Goal: Complete application form

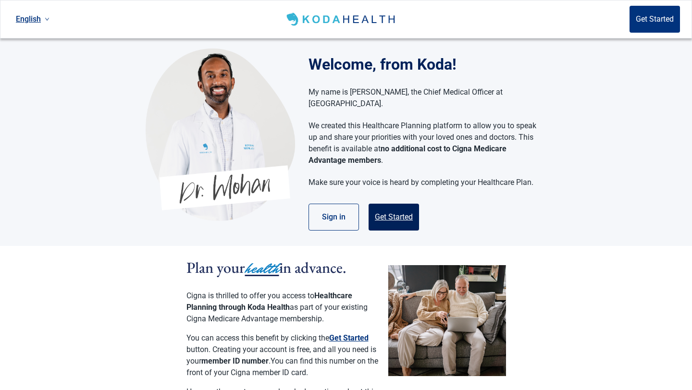
click at [399, 205] on button "Get Started" at bounding box center [394, 217] width 50 height 27
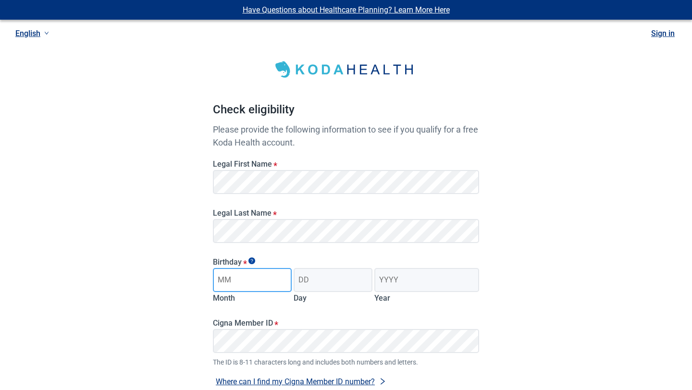
click at [237, 285] on input "Month" at bounding box center [252, 280] width 79 height 24
type input "09"
click at [303, 282] on input "Day" at bounding box center [333, 280] width 79 height 24
click at [303, 282] on input "2" at bounding box center [333, 280] width 79 height 24
type input "20"
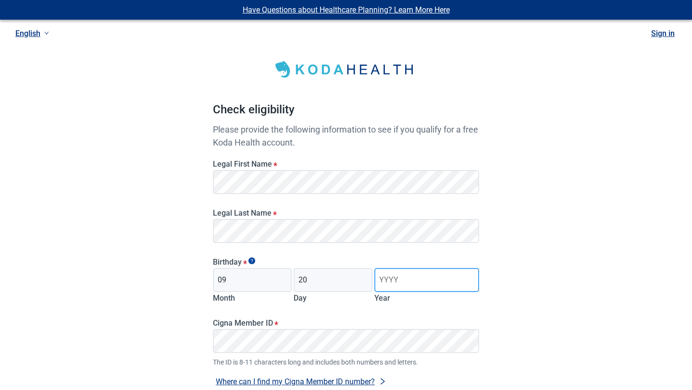
click at [402, 284] on input "Year" at bounding box center [427, 280] width 105 height 24
type input "1955"
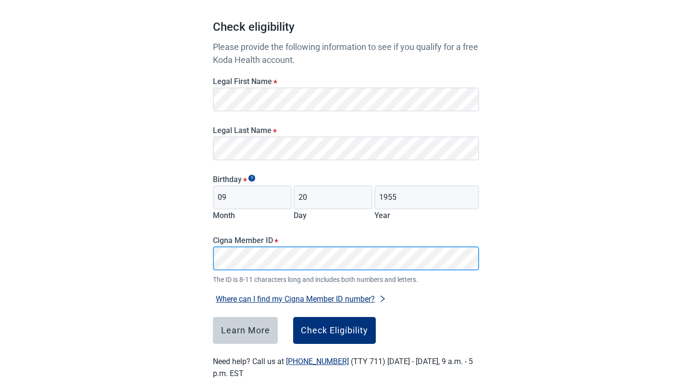
scroll to position [95, 0]
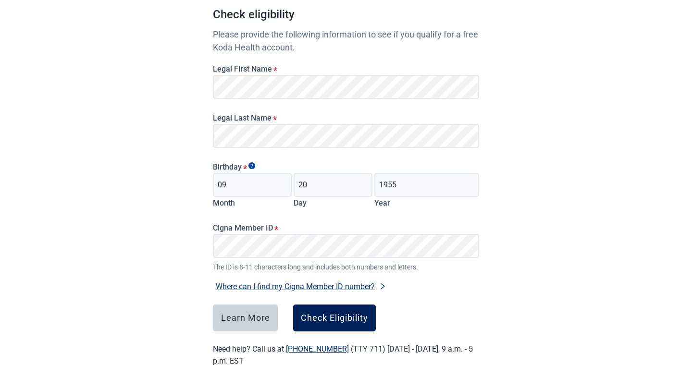
click at [339, 321] on div "Check Eligibility" at bounding box center [334, 318] width 67 height 10
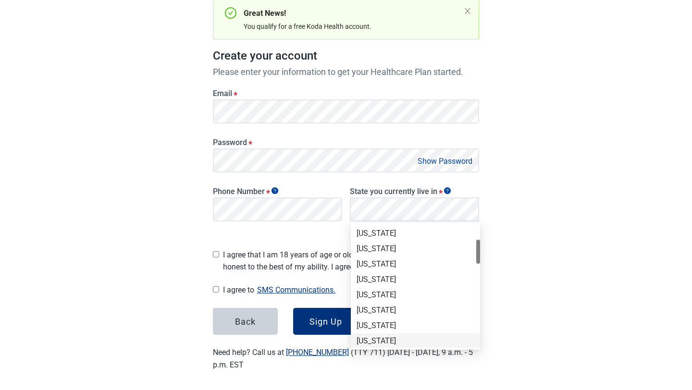
scroll to position [81, 0]
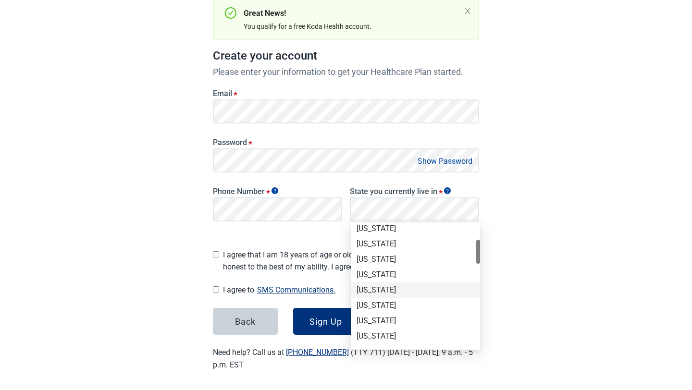
click at [376, 289] on div "[US_STATE]" at bounding box center [416, 290] width 118 height 11
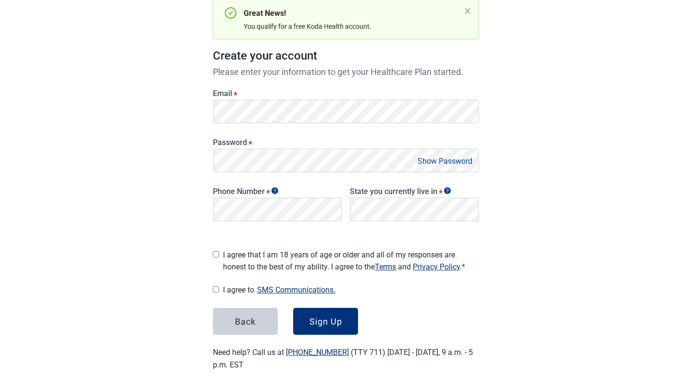
click at [216, 251] on input "I agree that I am 18 years of age or older and all of my responses are honest t…" at bounding box center [216, 254] width 6 height 6
checkbox input "true"
click at [327, 317] on div "Sign Up" at bounding box center [326, 322] width 33 height 10
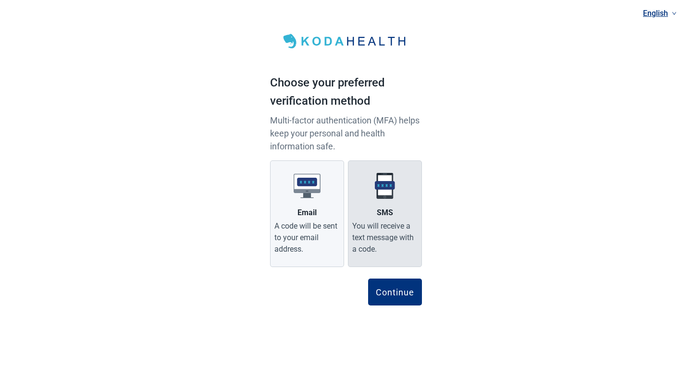
click at [385, 247] on div "You will receive a text message with a code." at bounding box center [384, 238] width 65 height 35
click at [0, 0] on input "SMS You will receive a text message with a code." at bounding box center [0, 0] width 0 height 0
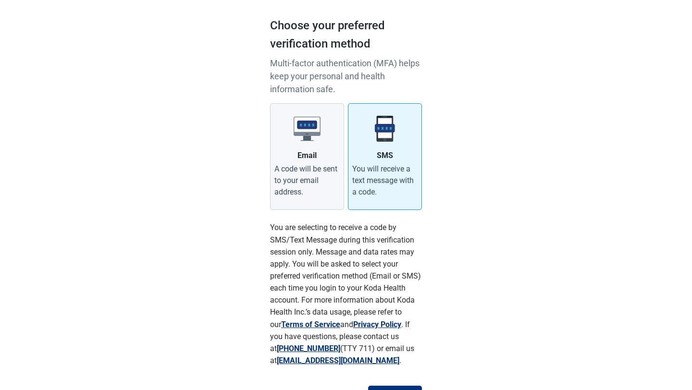
scroll to position [111, 0]
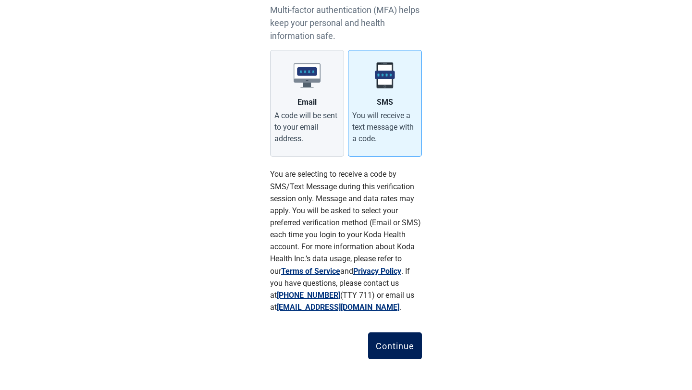
click at [389, 339] on button "Continue" at bounding box center [395, 346] width 54 height 27
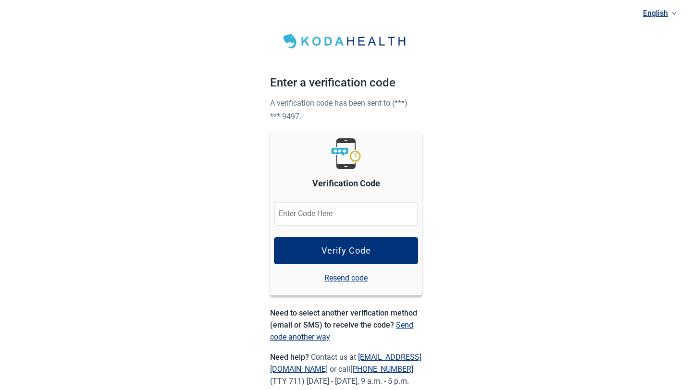
click at [318, 215] on input "Verification Code" at bounding box center [346, 214] width 144 height 24
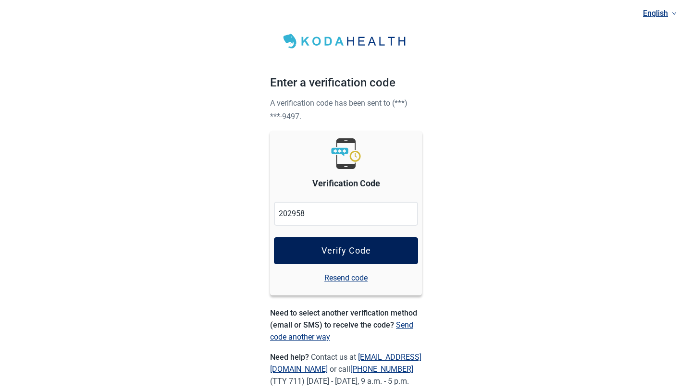
type input "202958"
click at [350, 251] on div "Verify Code" at bounding box center [347, 251] width 50 height 10
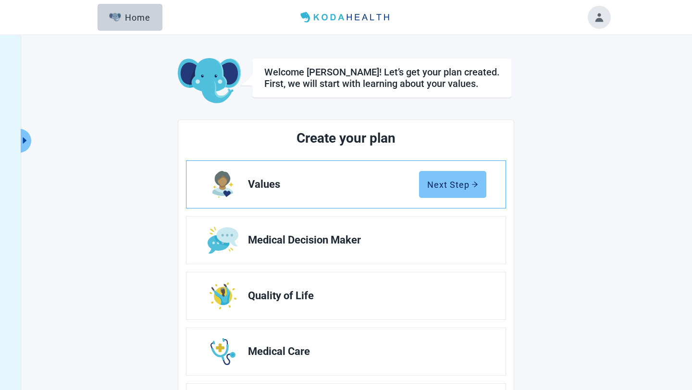
click at [451, 187] on div "Next Step" at bounding box center [452, 185] width 51 height 10
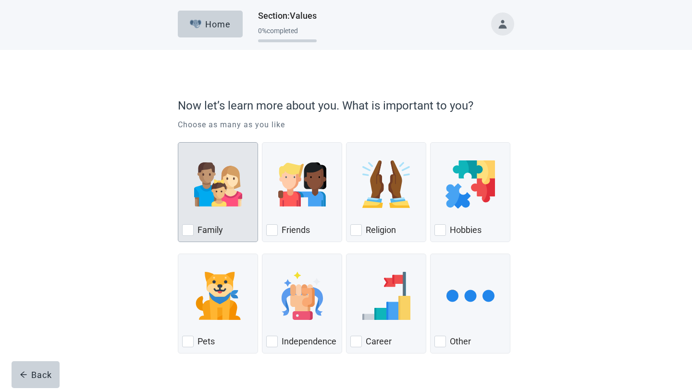
click at [189, 232] on div "Family, checkbox, not checked" at bounding box center [188, 231] width 12 height 12
click at [178, 143] on input "Family" at bounding box center [178, 142] width 0 height 0
checkbox input "true"
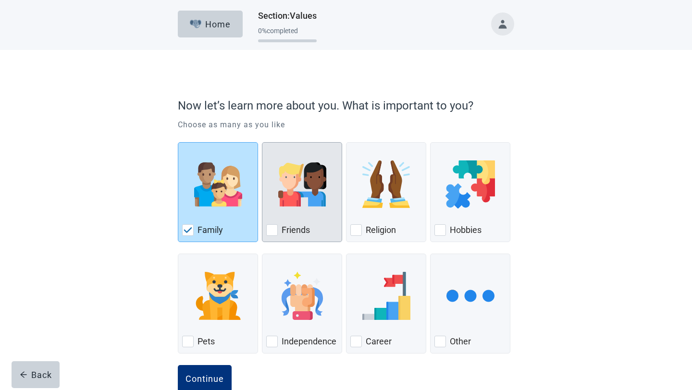
click at [272, 229] on div "Friends, checkbox, not checked" at bounding box center [272, 231] width 12 height 12
click at [263, 143] on input "Friends" at bounding box center [262, 142] width 0 height 0
checkbox input "true"
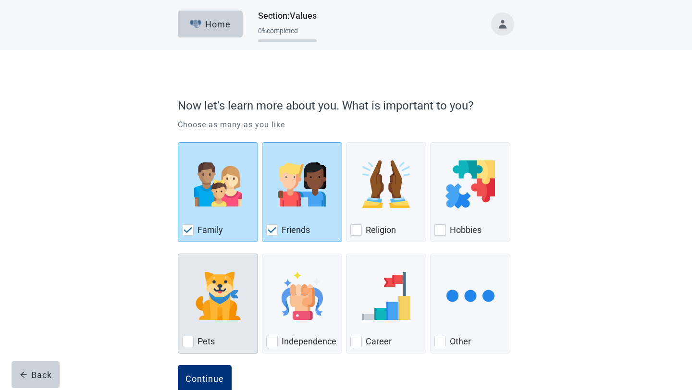
click at [187, 342] on div "Pets, checkbox, not checked" at bounding box center [188, 342] width 12 height 12
click at [178, 254] on input "Pets" at bounding box center [178, 254] width 0 height 0
checkbox input "true"
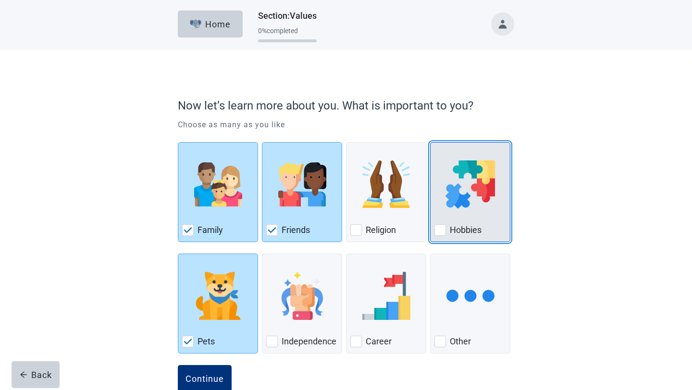
click at [441, 228] on div "Hobbies, checkbox, not checked" at bounding box center [441, 231] width 12 height 12
click at [431, 143] on input "Hobbies" at bounding box center [430, 142] width 0 height 0
checkbox input "true"
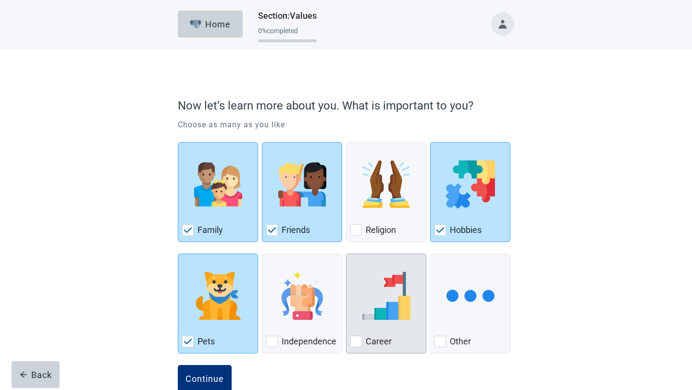
scroll to position [23, 0]
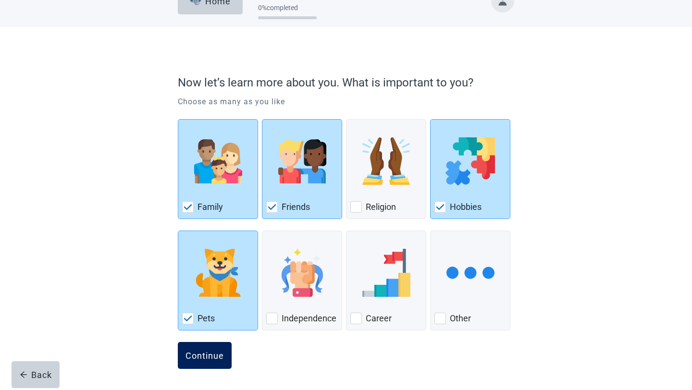
click at [204, 351] on div "Continue" at bounding box center [205, 356] width 38 height 10
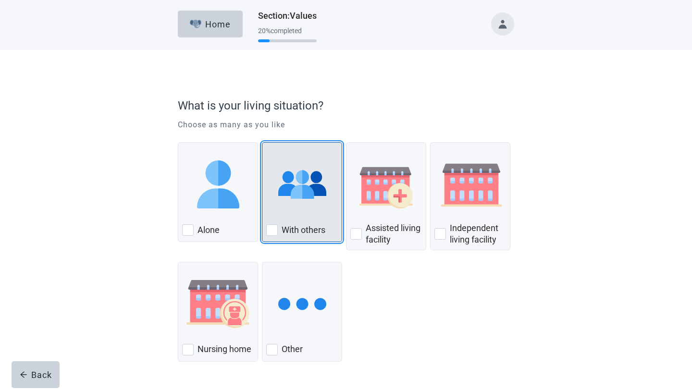
click at [275, 232] on div "With Others, checkbox, not checked" at bounding box center [272, 231] width 12 height 12
click at [263, 143] on input "With others" at bounding box center [262, 142] width 0 height 0
checkbox input "true"
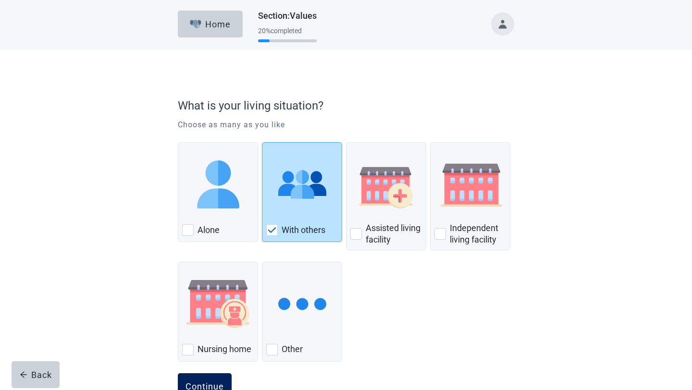
click at [200, 378] on button "Continue" at bounding box center [205, 387] width 54 height 27
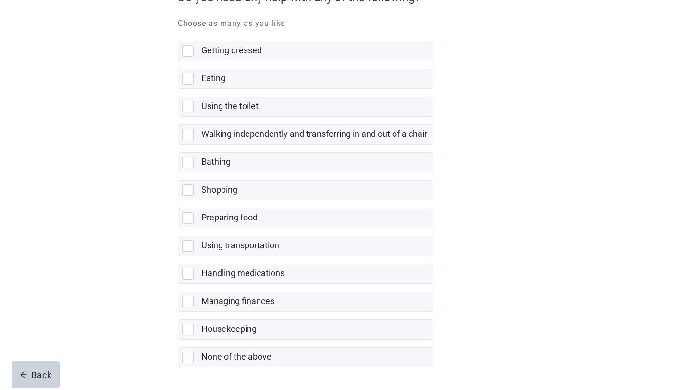
scroll to position [141, 0]
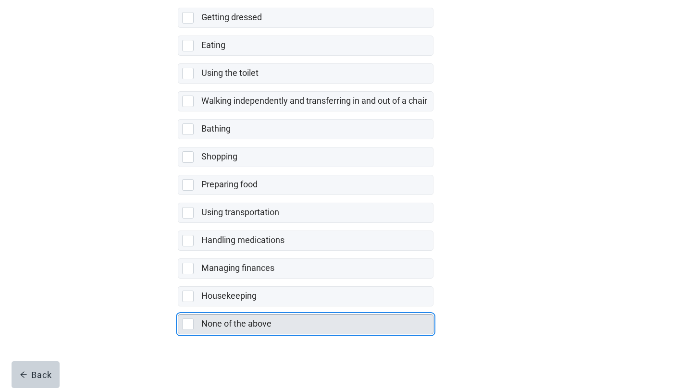
click at [189, 322] on div "None of the above, checkbox, not selected" at bounding box center [188, 325] width 12 height 12
click at [178, 307] on input "None of the above" at bounding box center [178, 307] width 0 height 0
checkbox input "true"
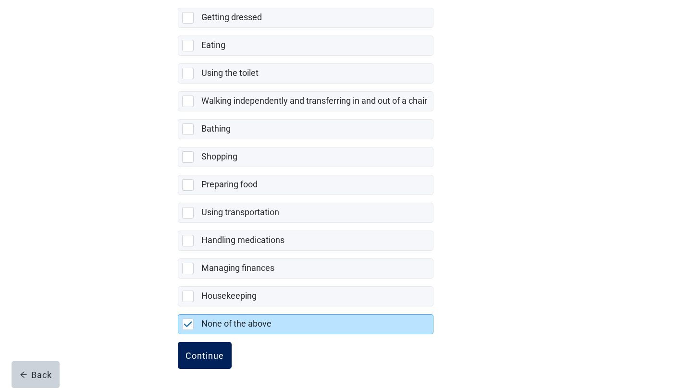
click at [200, 351] on div "Continue" at bounding box center [205, 356] width 38 height 10
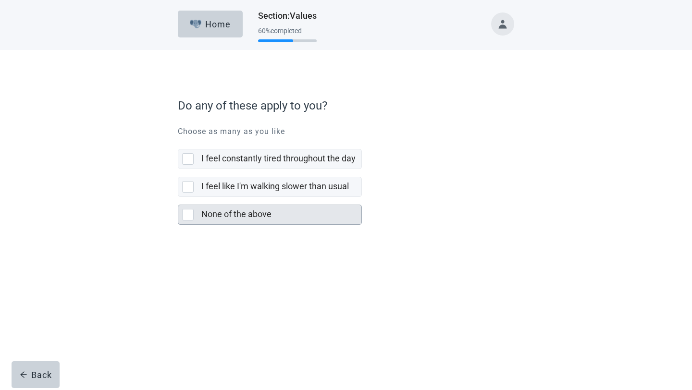
click at [188, 219] on div "None of the above, checkbox, not selected" at bounding box center [188, 215] width 12 height 12
click at [178, 198] on input "None of the above" at bounding box center [178, 197] width 0 height 0
checkbox input "true"
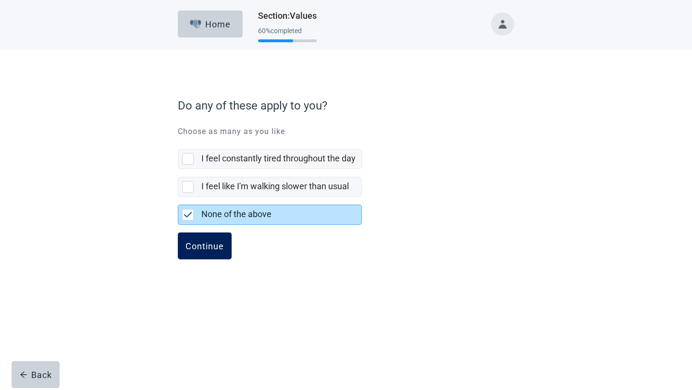
click at [188, 254] on button "Continue" at bounding box center [205, 246] width 54 height 27
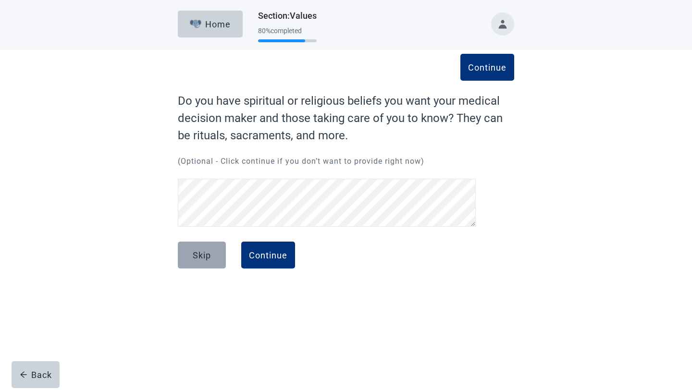
click at [201, 257] on div "Skip" at bounding box center [202, 256] width 18 height 10
click at [262, 250] on button "Continue" at bounding box center [268, 255] width 54 height 27
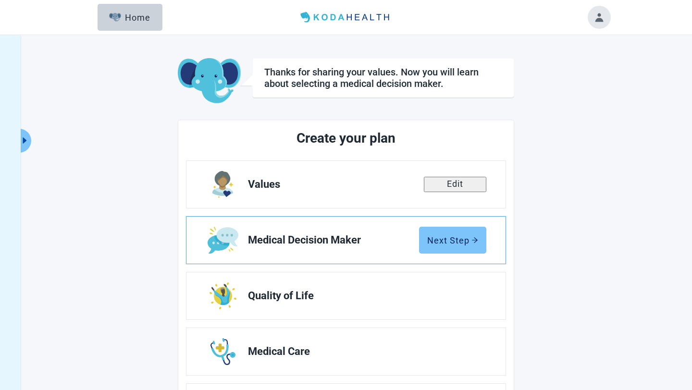
click at [455, 240] on div "Next Step" at bounding box center [452, 241] width 51 height 10
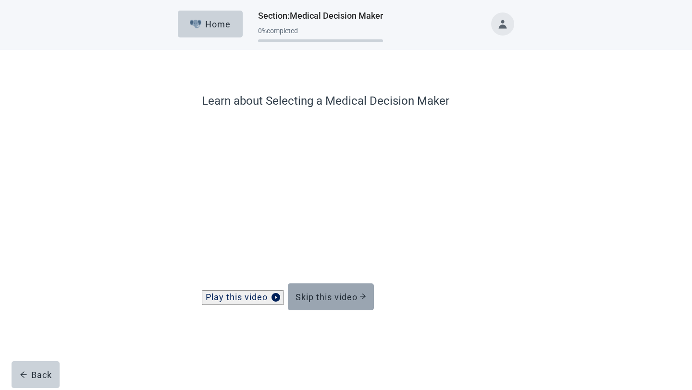
click at [329, 302] on div "Skip this video" at bounding box center [331, 297] width 71 height 10
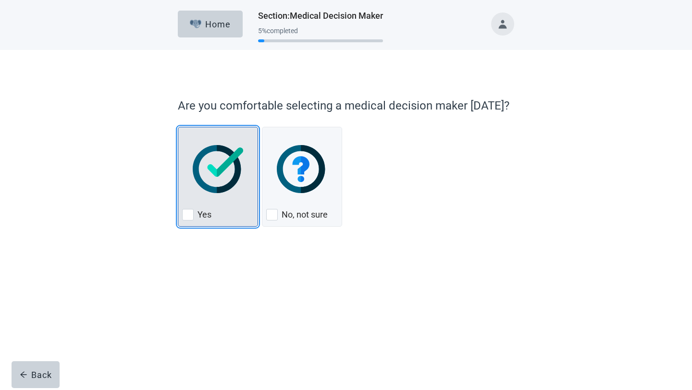
click at [191, 213] on div "Yes, checkbox, not checked" at bounding box center [188, 215] width 12 height 12
click at [178, 127] on input "Yes" at bounding box center [178, 127] width 0 height 0
checkbox input "true"
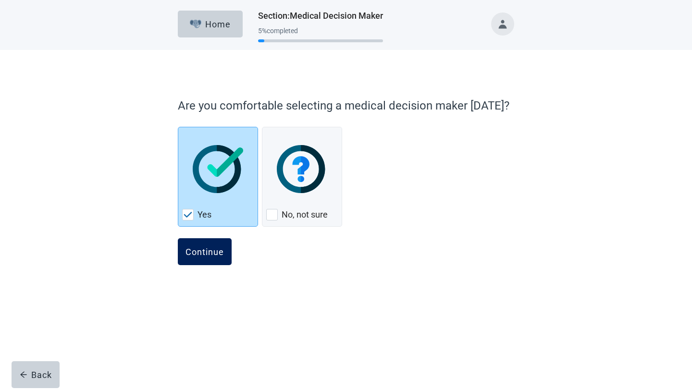
click at [197, 250] on div "Continue" at bounding box center [205, 252] width 38 height 10
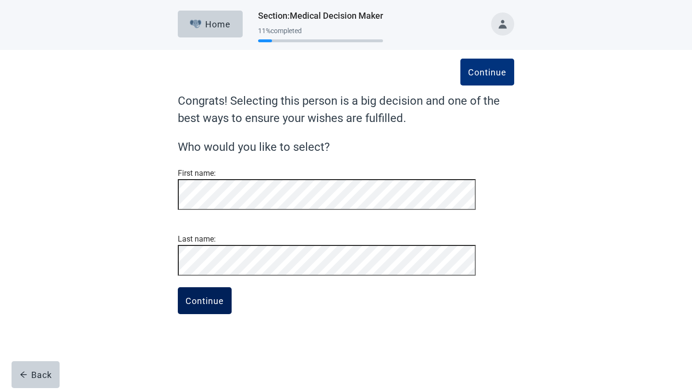
click at [208, 314] on button "Continue" at bounding box center [205, 301] width 54 height 27
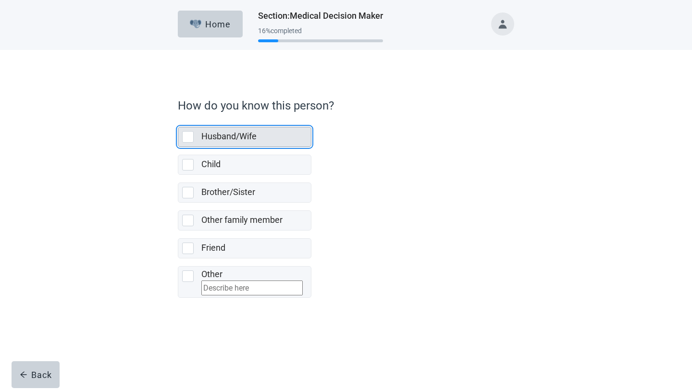
click at [191, 140] on div "Husband/Wife, checkbox, not selected" at bounding box center [188, 137] width 12 height 12
click at [178, 120] on input "Husband/Wife" at bounding box center [178, 119] width 0 height 0
checkbox input "true"
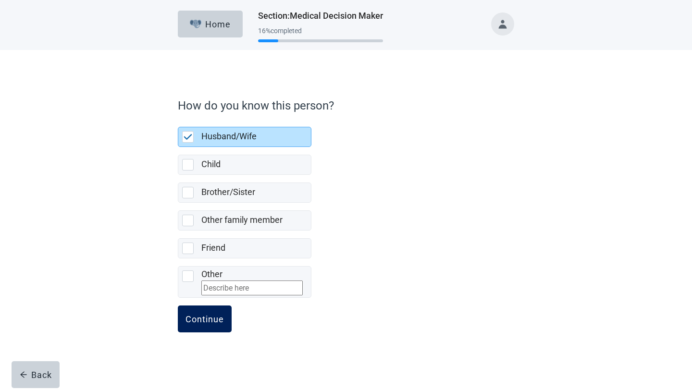
click at [213, 324] on div "Continue" at bounding box center [205, 319] width 38 height 10
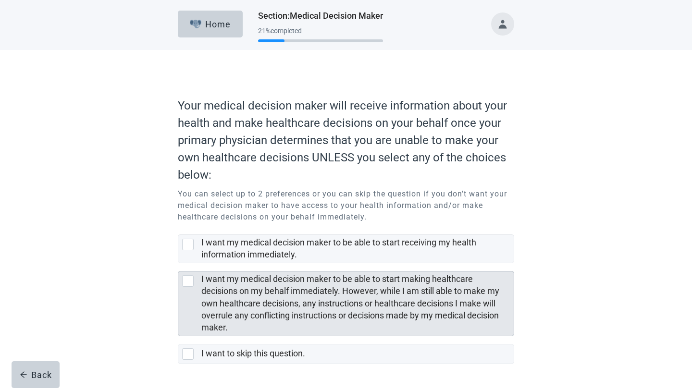
scroll to position [30, 0]
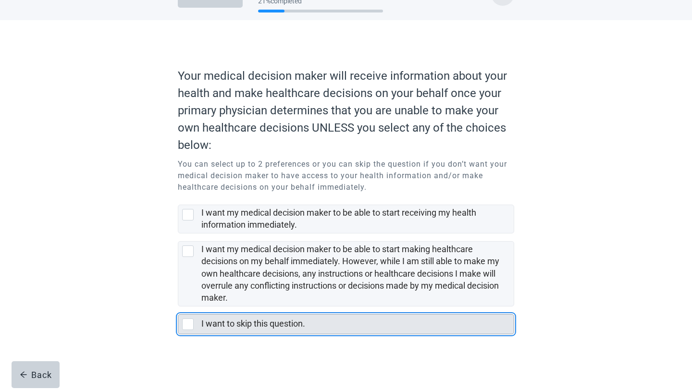
click at [190, 325] on div "I want to skip this question., checkbox, not selected" at bounding box center [188, 325] width 12 height 12
click at [178, 307] on input "I want to skip this question." at bounding box center [178, 307] width 0 height 0
checkbox input "true"
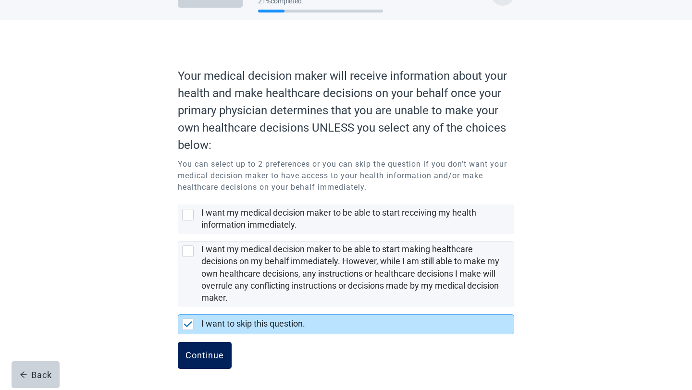
click at [216, 364] on button "Continue" at bounding box center [205, 355] width 54 height 27
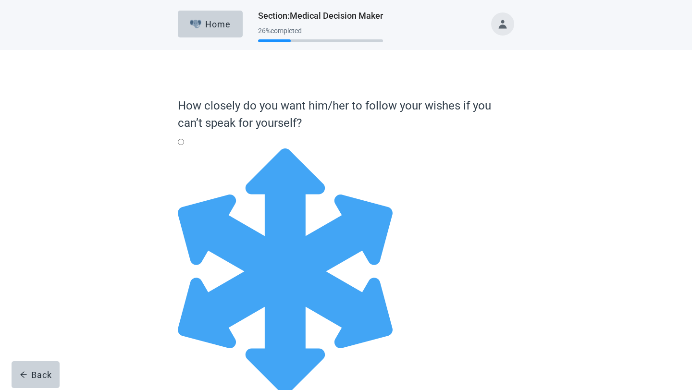
click at [188, 149] on div "Full Flexibility - it's okay to change my medical decisions if my doctors think…" at bounding box center [346, 149] width 337 height 0
click at [184, 145] on input "Full Flexibility - it's okay to change my medical decisions if my doctors think…" at bounding box center [181, 142] width 6 height 6
radio input "true"
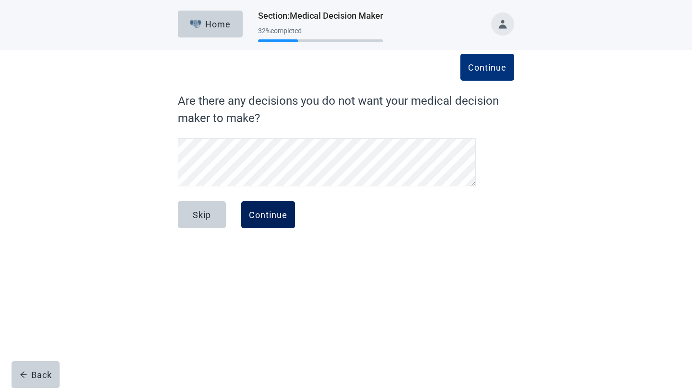
click at [268, 216] on div "Continue" at bounding box center [268, 215] width 38 height 10
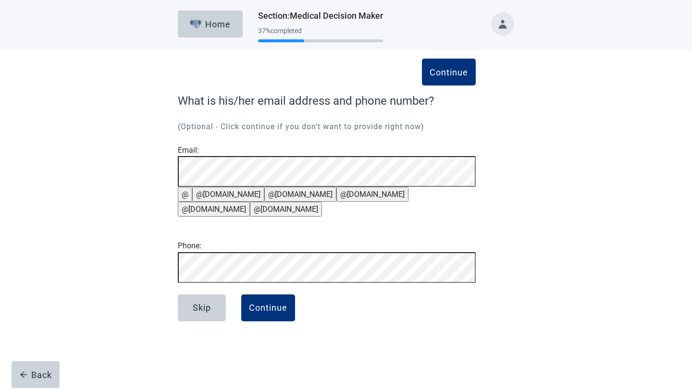
scroll to position [16, 0]
click at [276, 313] on div "Continue" at bounding box center [268, 308] width 38 height 10
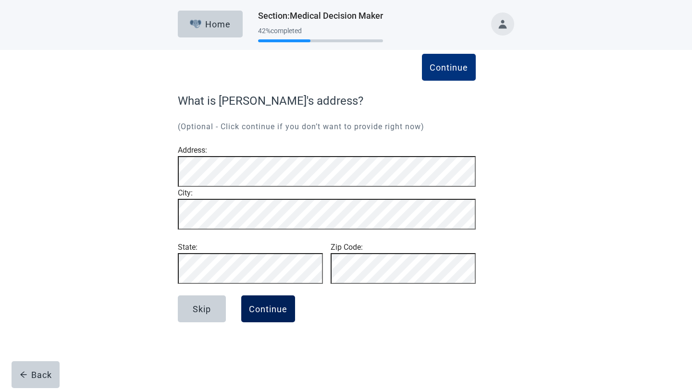
click at [253, 323] on button "Continue" at bounding box center [268, 309] width 54 height 27
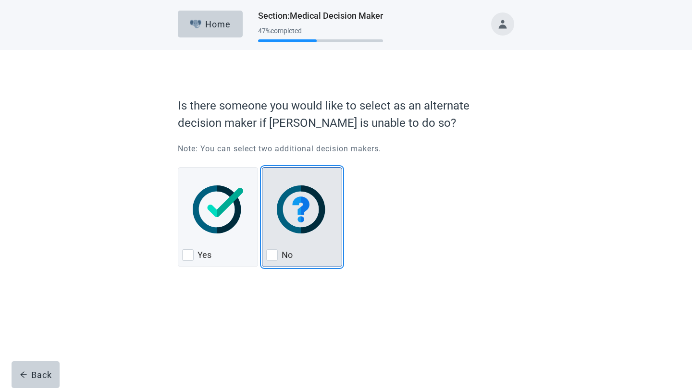
click at [274, 258] on div "No, checkbox, not checked" at bounding box center [272, 256] width 12 height 12
click at [263, 168] on input "No" at bounding box center [262, 167] width 0 height 0
checkbox input "true"
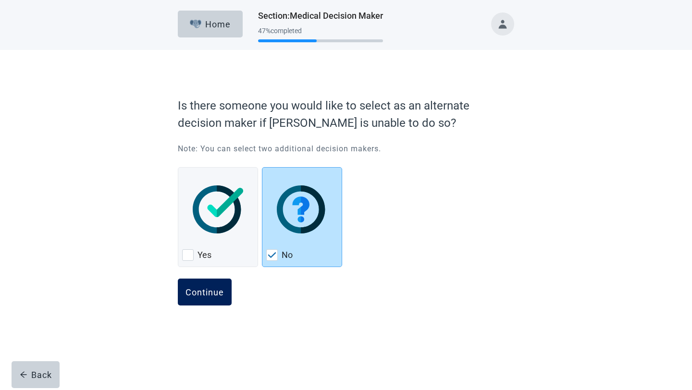
click at [218, 292] on div "Continue" at bounding box center [205, 293] width 38 height 10
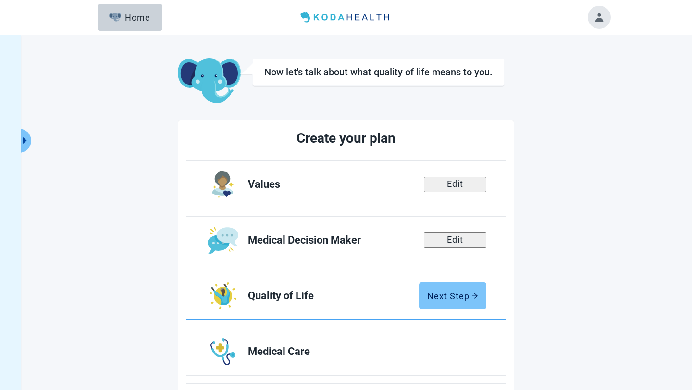
click at [450, 298] on div "Next Step" at bounding box center [452, 296] width 51 height 10
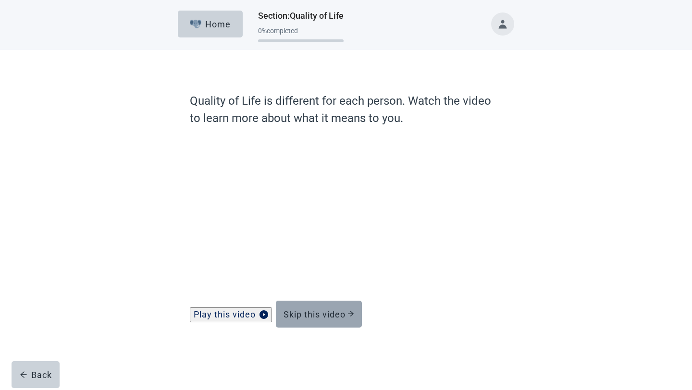
click at [329, 318] on div "Skip this video" at bounding box center [319, 315] width 71 height 10
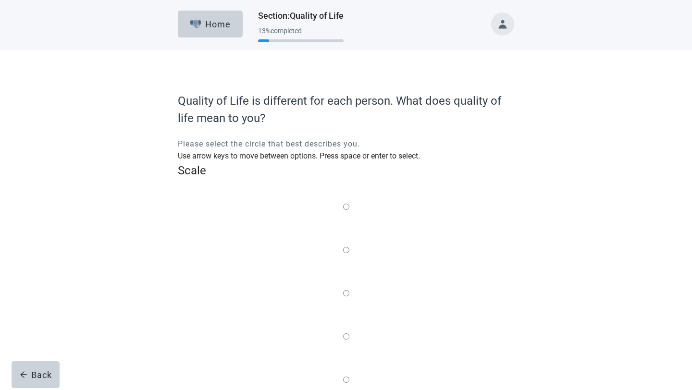
click at [350, 375] on label "Main content" at bounding box center [346, 381] width 6 height 12
click at [350, 377] on input "Quality of life scale: 100 out of 100. Being comfortable, even if it means not …" at bounding box center [346, 380] width 6 height 6
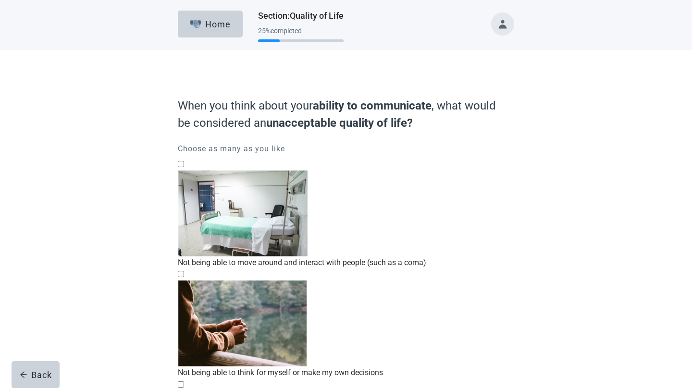
click at [188, 171] on div "Not being able to move around and interact with people (such as a coma), checkb…" at bounding box center [346, 171] width 337 height 0
click at [184, 167] on input "Not being able to move around and interact with people (such as a coma)" at bounding box center [181, 164] width 6 height 6
checkbox input "true"
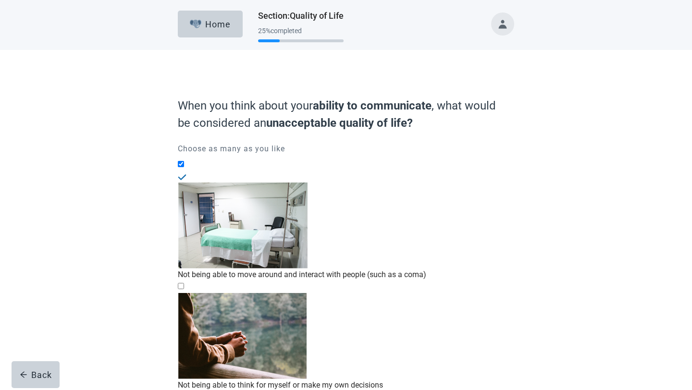
click at [186, 293] on div "Not being able to think for myself or make my own decisions, checkbox, not chec…" at bounding box center [346, 293] width 337 height 0
click at [184, 283] on input "Not being able to think for myself or make my own decisions" at bounding box center [181, 286] width 6 height 6
checkbox input "true"
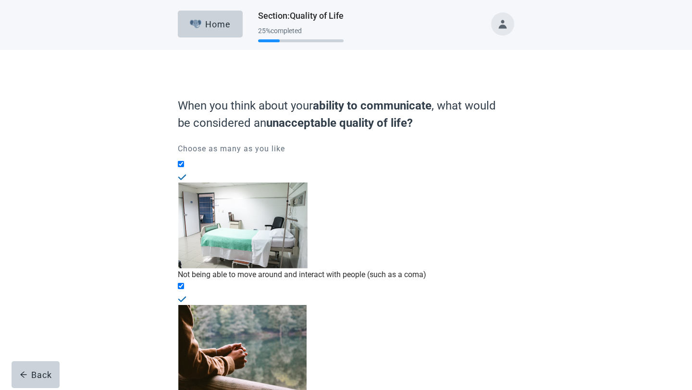
checkbox input "true"
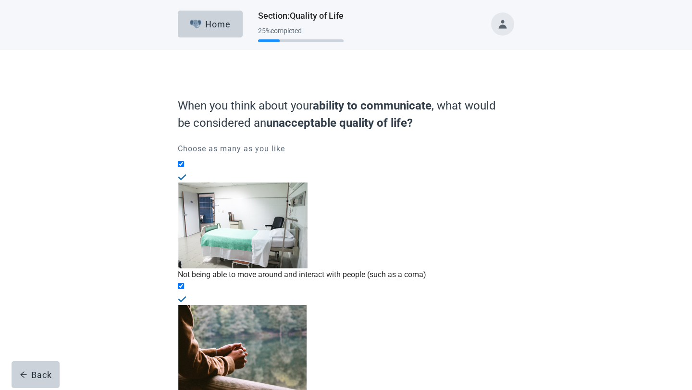
checkbox input "true"
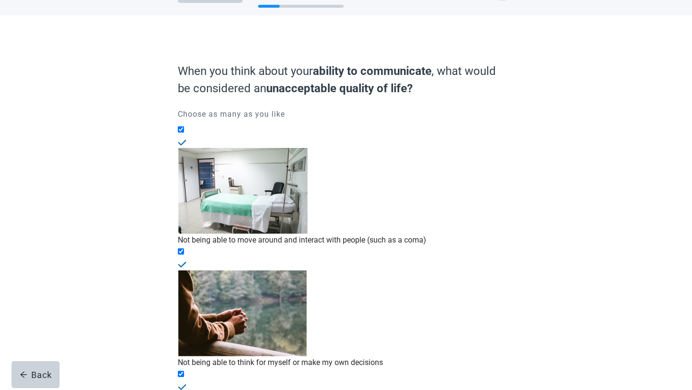
scroll to position [86, 0]
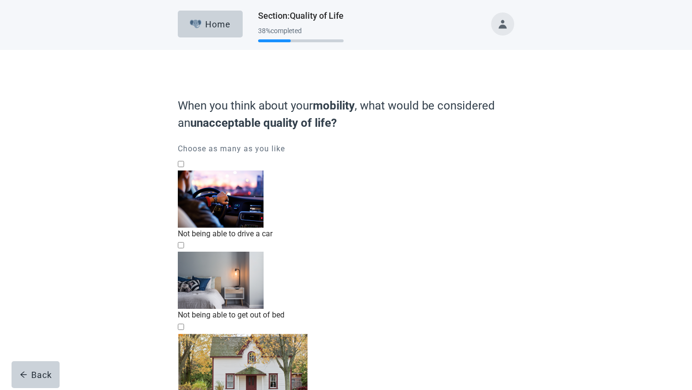
click at [187, 252] on div "Not being able to get out of bed, checkbox, not checked" at bounding box center [346, 252] width 337 height 0
click at [184, 242] on input "Not being able to get out of bed" at bounding box center [181, 245] width 6 height 6
checkbox input "true"
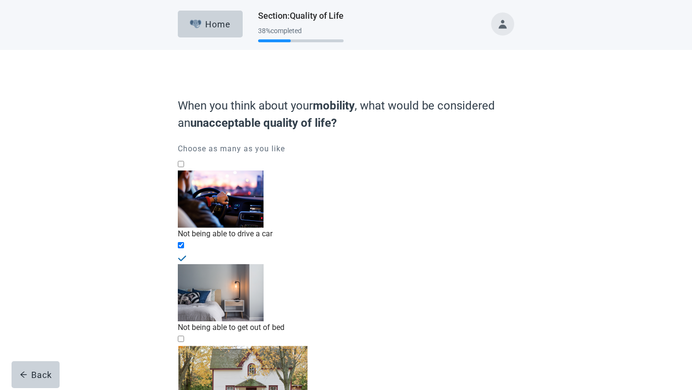
checkbox input "true"
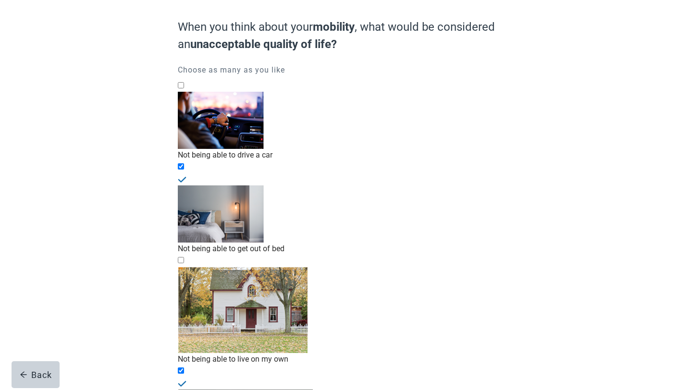
scroll to position [86, 0]
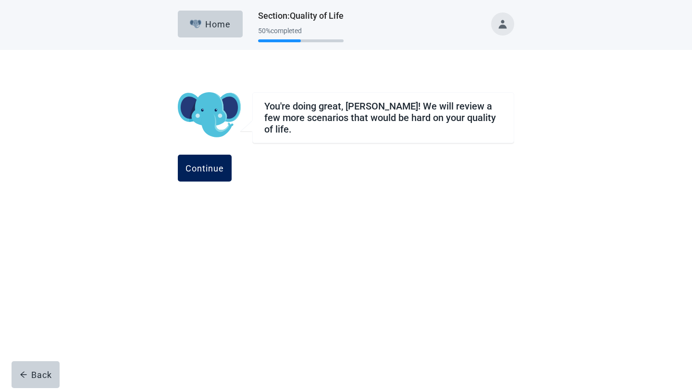
click at [224, 163] on div "Continue" at bounding box center [205, 168] width 38 height 10
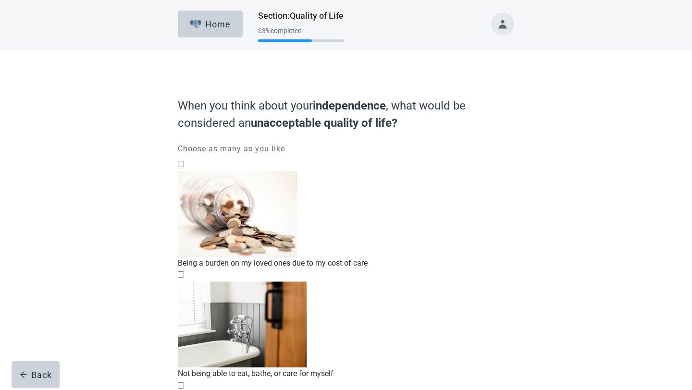
click at [189, 171] on div "Being a burden on my loved ones due to my cost of care, checkbox, not checked" at bounding box center [346, 171] width 337 height 0
click at [184, 167] on input "Being a burden on my loved ones due to my cost of care" at bounding box center [181, 164] width 6 height 6
checkbox input "true"
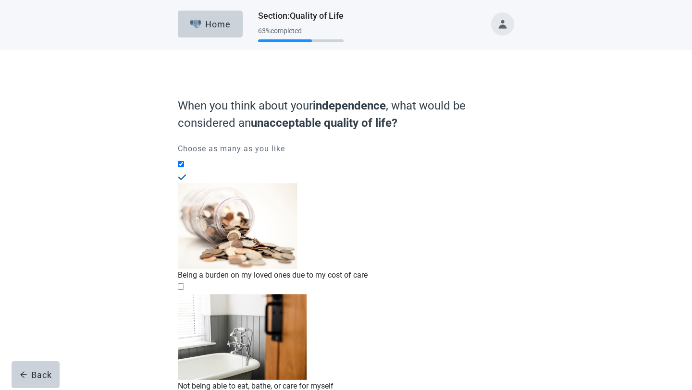
checkbox input "true"
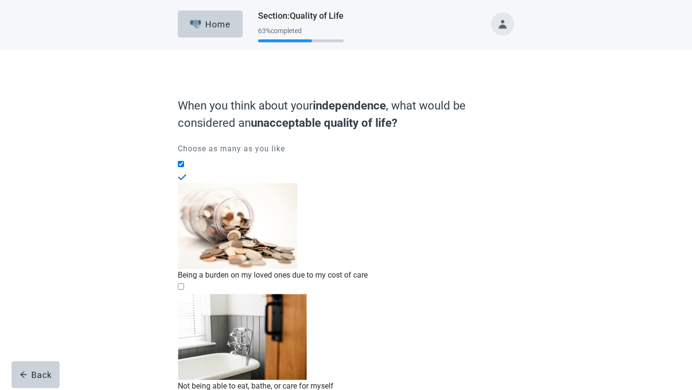
checkbox input "true"
click at [187, 294] on div "Not being able to eat, bathe, or care for myself, checkbox, not checked" at bounding box center [346, 294] width 337 height 0
click at [184, 284] on input "Not being able to eat, bathe, or care for myself" at bounding box center [181, 287] width 6 height 6
checkbox input "true"
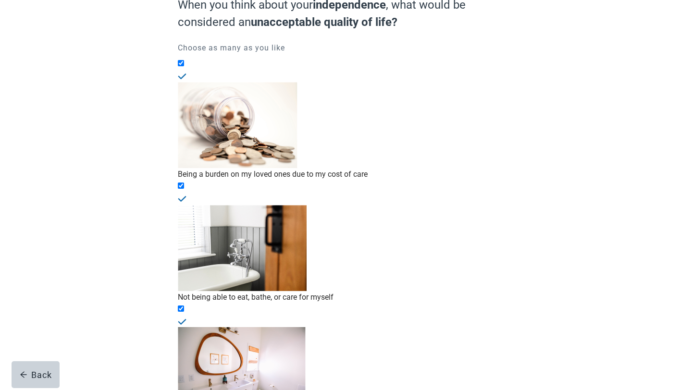
scroll to position [138, 0]
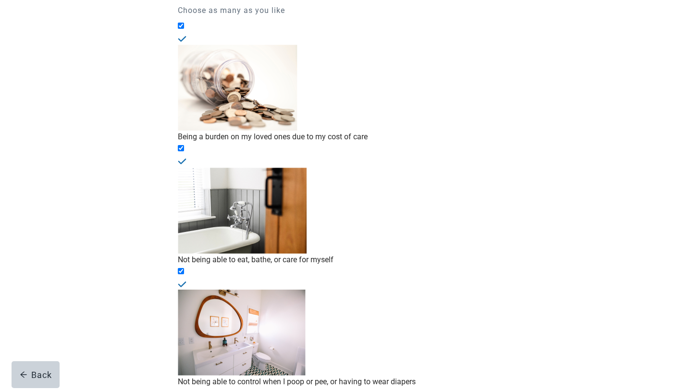
checkbox input "true"
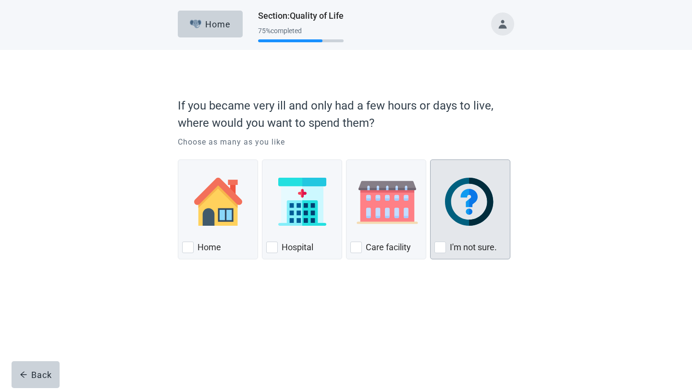
click at [439, 251] on div "I'm not sure., checkbox, not checked" at bounding box center [441, 248] width 12 height 12
click at [431, 160] on input "I'm not sure." at bounding box center [430, 160] width 0 height 0
checkbox input "true"
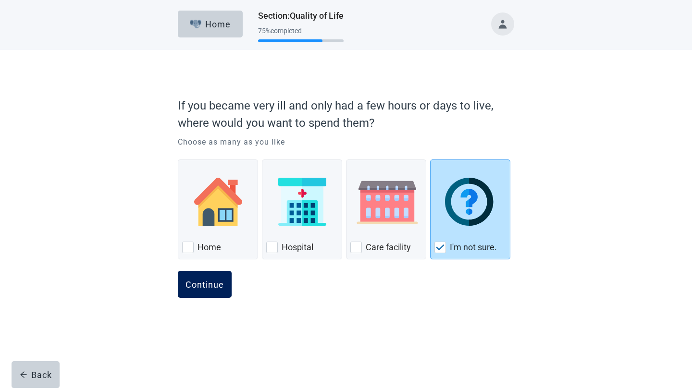
click at [209, 293] on button "Continue" at bounding box center [205, 284] width 54 height 27
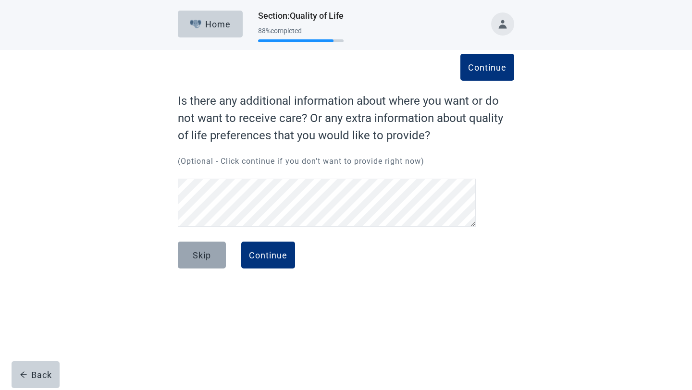
click at [201, 257] on div "Skip" at bounding box center [202, 256] width 18 height 10
click at [261, 260] on div "Continue" at bounding box center [268, 256] width 38 height 10
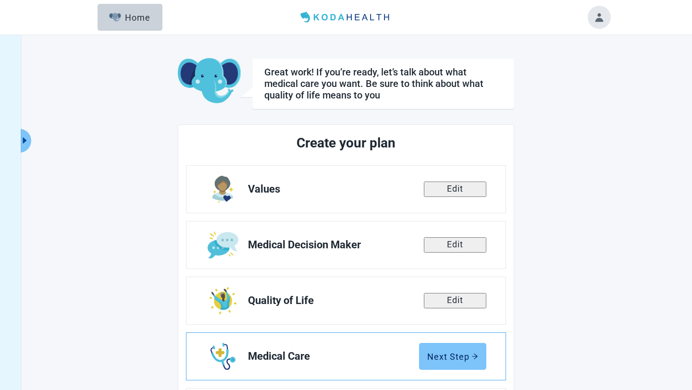
click at [453, 359] on div "Next Step" at bounding box center [452, 357] width 51 height 10
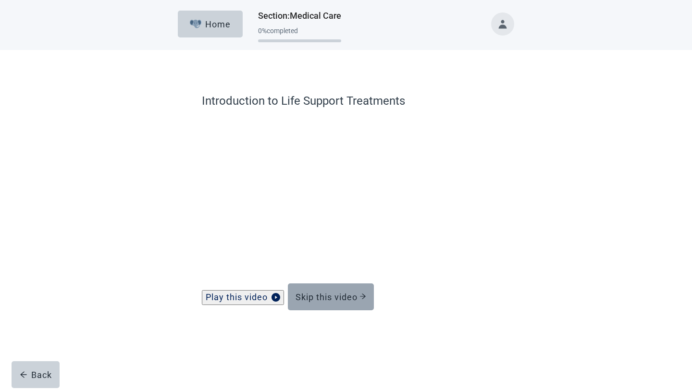
click at [326, 302] on div "Skip this video" at bounding box center [331, 297] width 71 height 10
click at [336, 302] on div "Skip this video" at bounding box center [331, 297] width 71 height 10
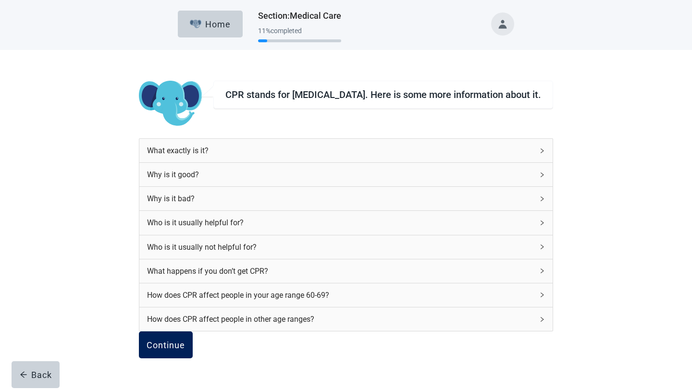
click at [185, 350] on div "Continue" at bounding box center [166, 345] width 38 height 10
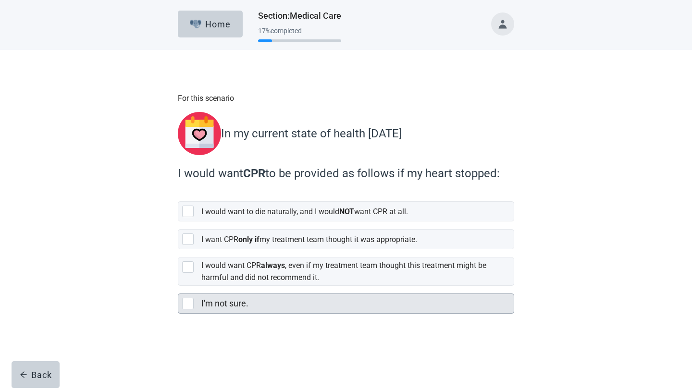
click at [187, 303] on div "I'm not sure., checkbox, not selected" at bounding box center [188, 304] width 12 height 12
click at [178, 287] on input "I'm not sure." at bounding box center [178, 286] width 0 height 0
checkbox input "true"
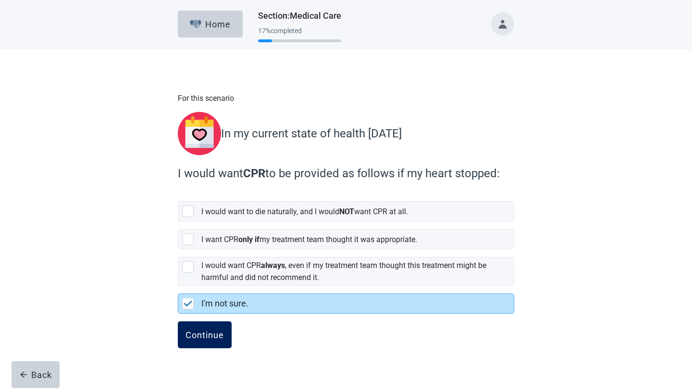
click at [199, 330] on div "Continue" at bounding box center [205, 335] width 38 height 10
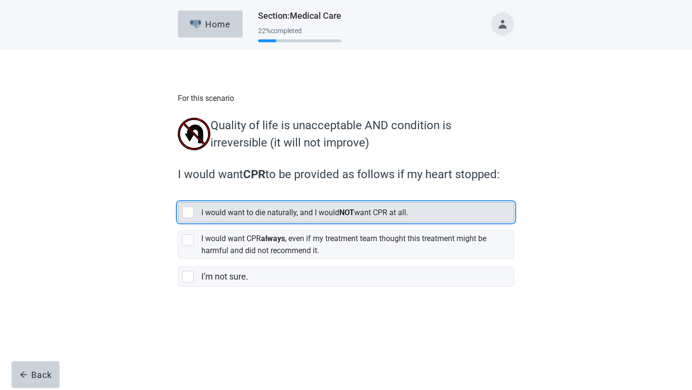
click at [189, 215] on div "[object Object], checkbox, not selected" at bounding box center [188, 213] width 12 height 12
click at [178, 195] on input "I would want to die naturally, and I would NOT want CPR at all." at bounding box center [178, 195] width 0 height 0
checkbox input "true"
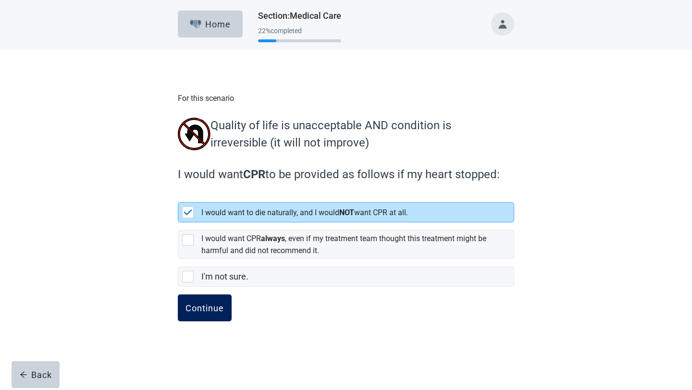
click at [210, 313] on div "Continue" at bounding box center [205, 308] width 38 height 10
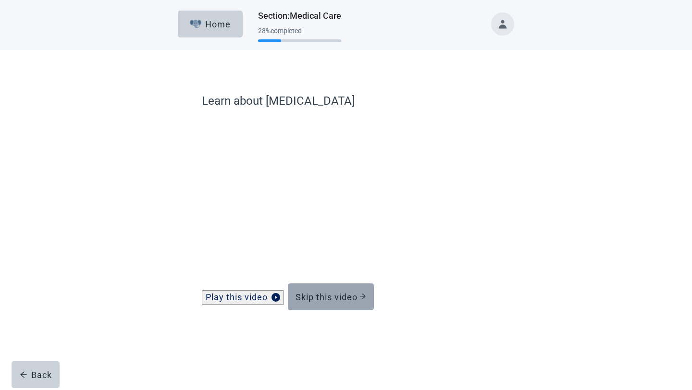
click at [331, 311] on button "Skip this video" at bounding box center [331, 297] width 86 height 27
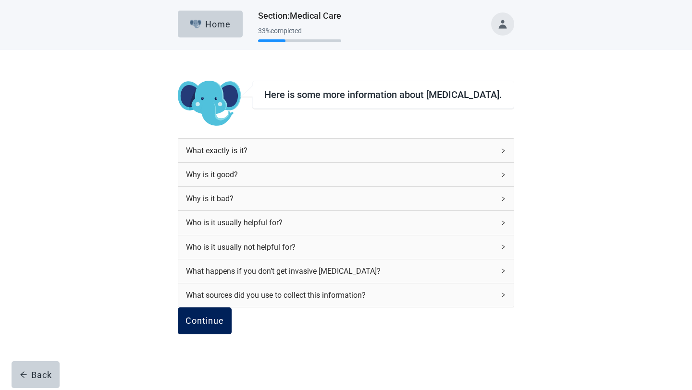
click at [224, 326] on div "Continue" at bounding box center [205, 321] width 38 height 10
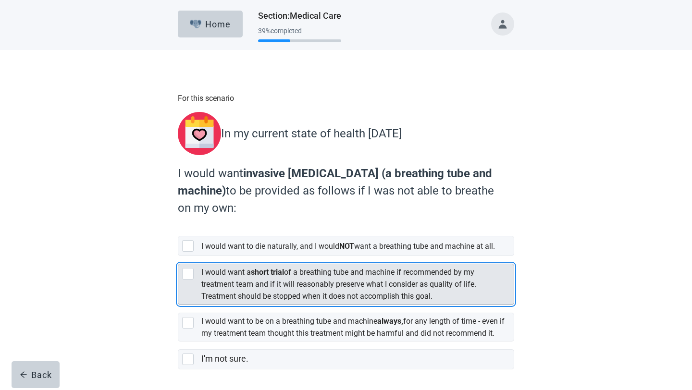
click at [189, 280] on div "[object Object], checkbox, not selected" at bounding box center [188, 274] width 12 height 12
click at [178, 257] on input "I would want a short trial of a breathing tube and machine if recommended by my…" at bounding box center [178, 256] width 0 height 0
checkbox input "true"
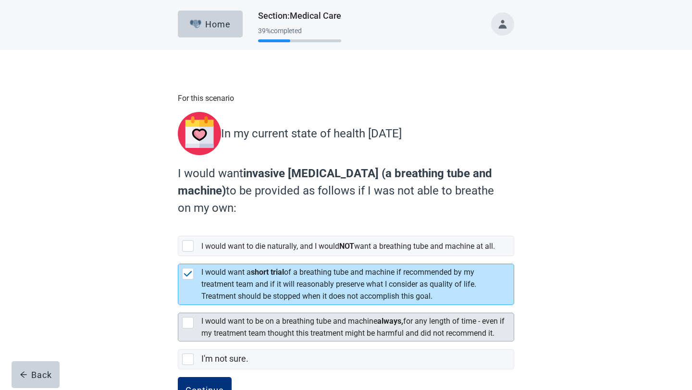
scroll to position [51, 0]
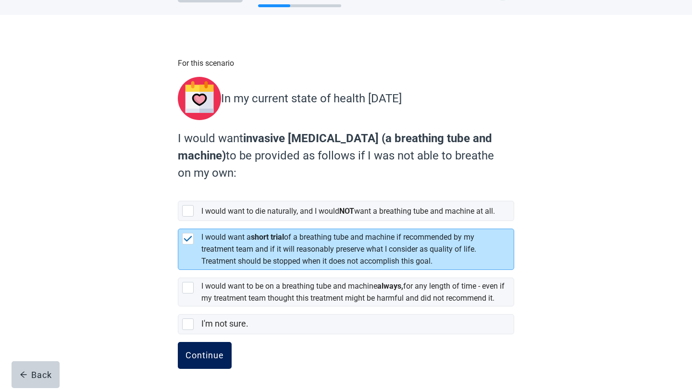
click at [216, 355] on div "Continue" at bounding box center [205, 356] width 38 height 10
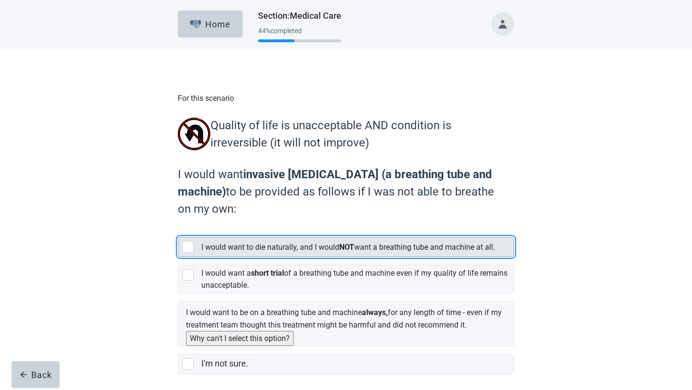
click at [189, 248] on div "[object Object], checkbox, not selected" at bounding box center [188, 247] width 12 height 12
click at [178, 230] on input "I would want to die naturally, and I would NOT want a breathing tube and machin…" at bounding box center [178, 229] width 0 height 0
checkbox input "true"
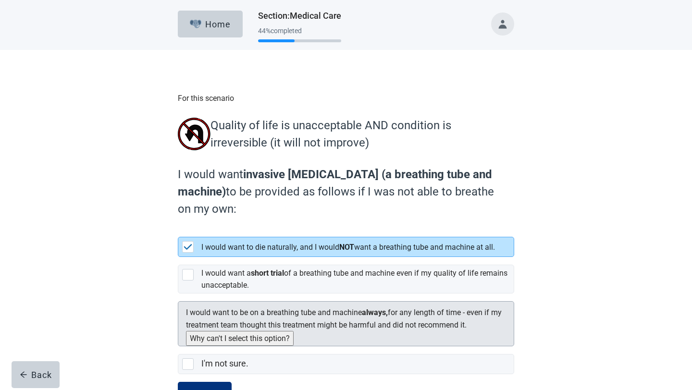
scroll to position [49, 0]
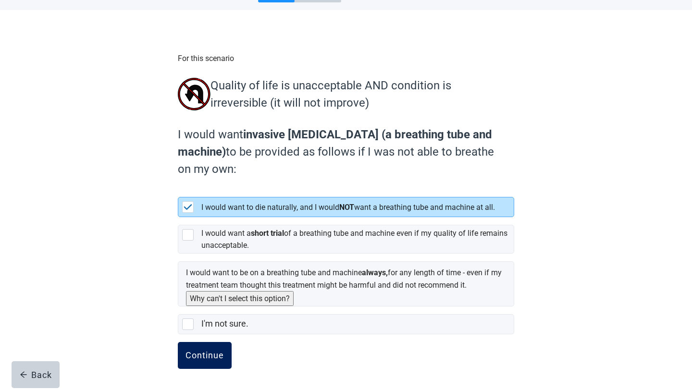
click at [209, 358] on div "Continue" at bounding box center [205, 356] width 38 height 10
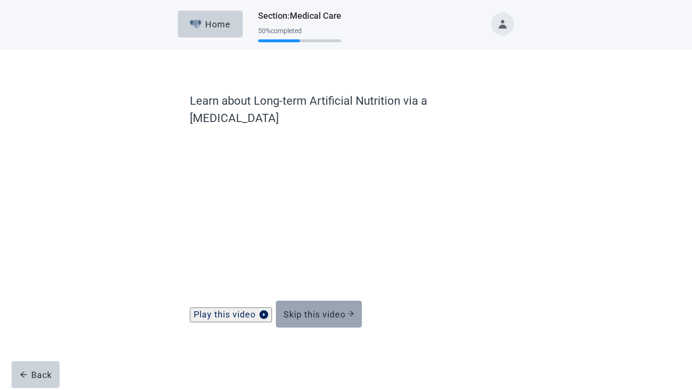
click at [329, 310] on div "Skip this video" at bounding box center [319, 315] width 71 height 10
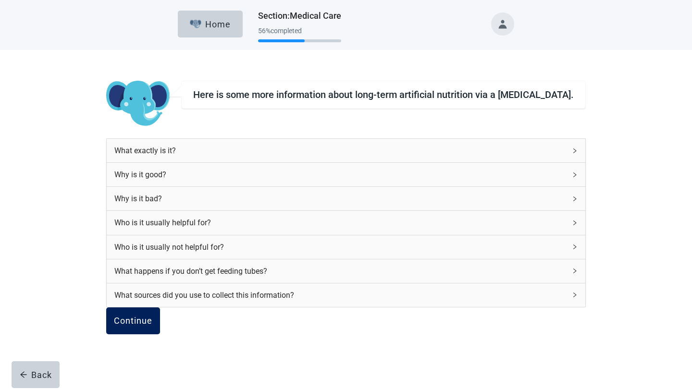
click at [152, 326] on div "Continue" at bounding box center [133, 321] width 38 height 10
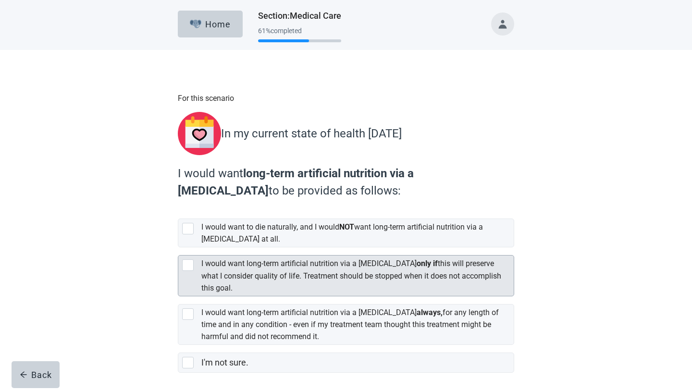
click at [193, 260] on div "[object Object], checkbox, not selected" at bounding box center [188, 266] width 12 height 12
click at [178, 248] on input "I would want long-term artificial nutrition via a [MEDICAL_DATA] only if this w…" at bounding box center [178, 248] width 0 height 0
checkbox input "true"
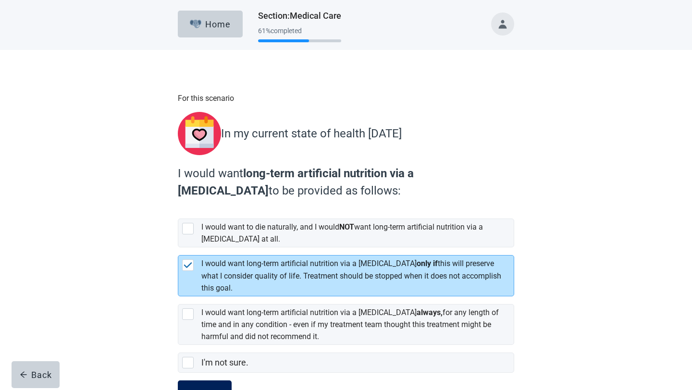
click at [214, 381] on button "Continue" at bounding box center [205, 394] width 54 height 27
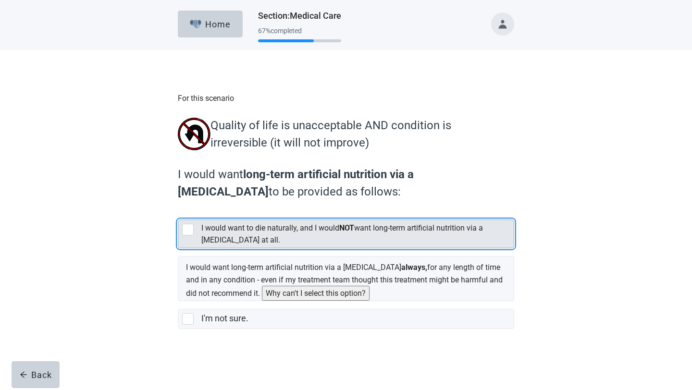
click at [188, 231] on div "[object Object], checkbox, not selected" at bounding box center [188, 230] width 12 height 12
click at [178, 213] on input "I would want to die naturally, and I would NOT want long-term artificial nutrit…" at bounding box center [178, 212] width 0 height 0
checkbox input "true"
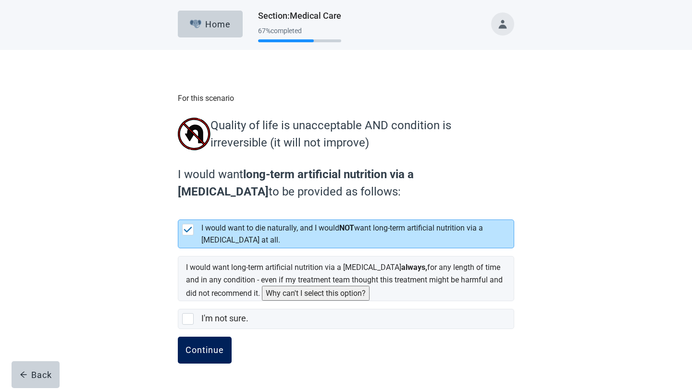
click at [211, 355] on div "Continue" at bounding box center [205, 351] width 38 height 10
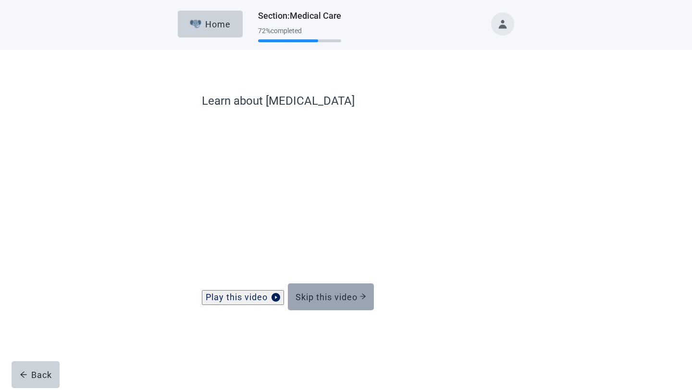
click at [326, 302] on div "Skip this video" at bounding box center [331, 297] width 71 height 10
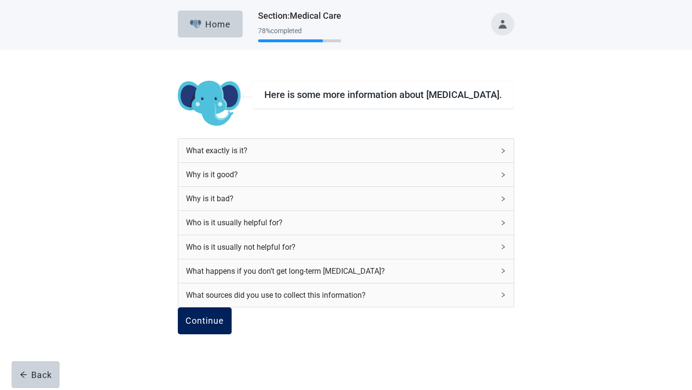
click at [228, 324] on button "Continue" at bounding box center [205, 321] width 54 height 27
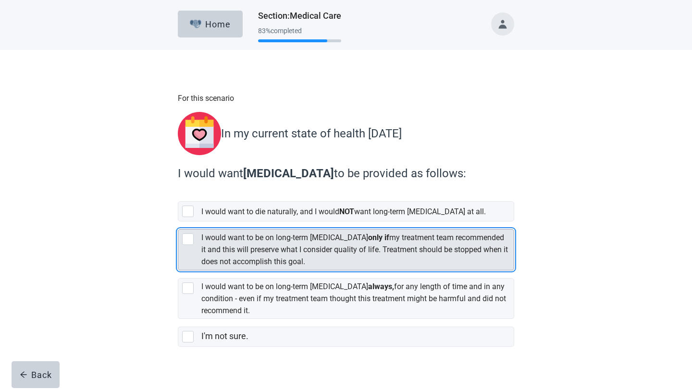
click at [190, 236] on div "[object Object], checkbox, not selected" at bounding box center [188, 240] width 12 height 12
click at [178, 222] on input "I would want to be on long-term [MEDICAL_DATA] only if my treatment team recomm…" at bounding box center [178, 222] width 0 height 0
checkbox input "true"
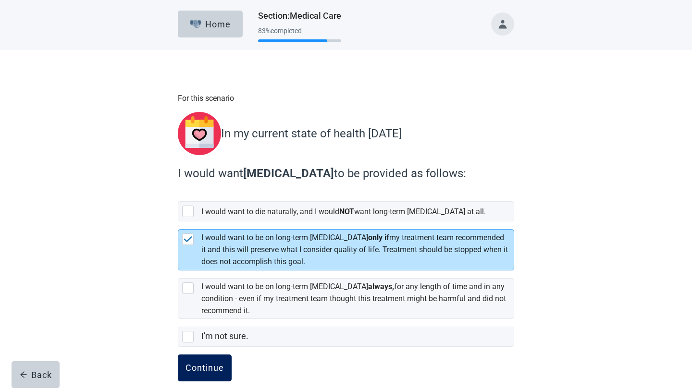
click at [211, 358] on button "Continue" at bounding box center [205, 368] width 54 height 27
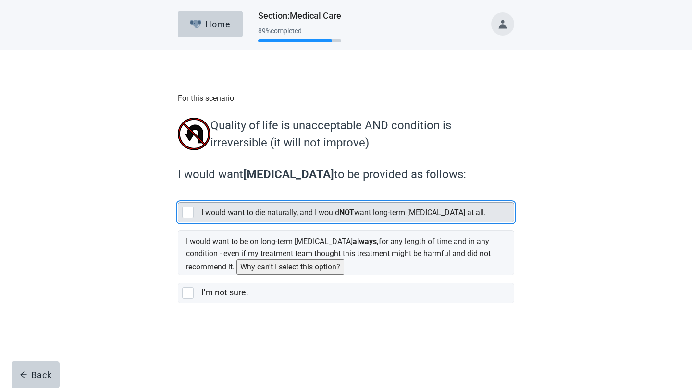
click at [188, 215] on div "[object Object], checkbox, not selected" at bounding box center [188, 213] width 12 height 12
click at [178, 195] on input "I would want to die naturally, and I would NOT want long-term [MEDICAL_DATA] at…" at bounding box center [178, 195] width 0 height 0
checkbox input "true"
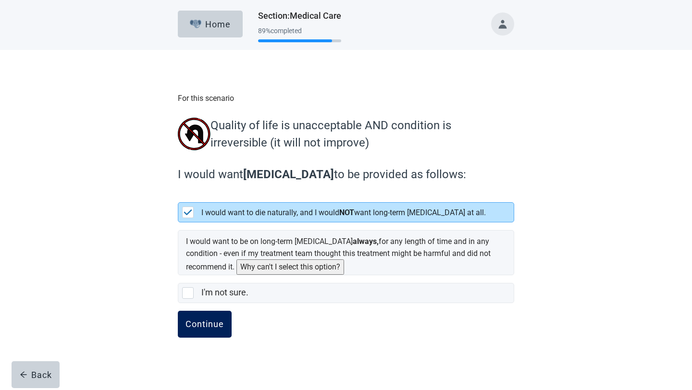
click at [207, 320] on div "Continue" at bounding box center [205, 325] width 38 height 10
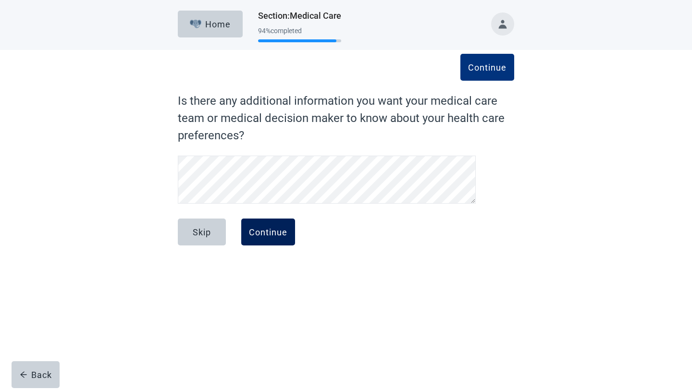
click at [281, 228] on div "Continue" at bounding box center [268, 232] width 38 height 10
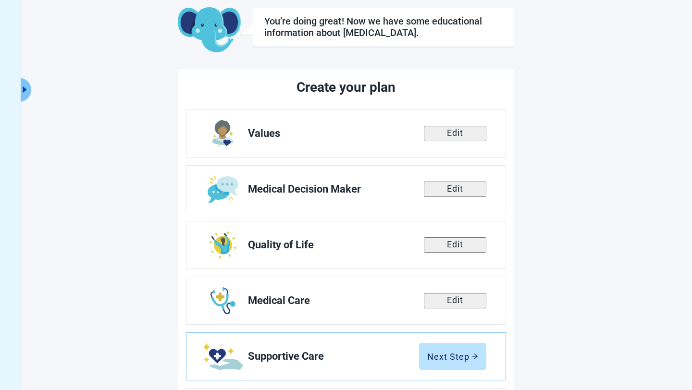
scroll to position [121, 0]
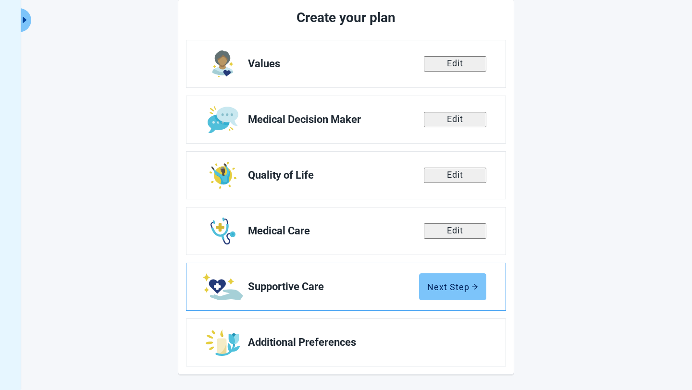
click at [448, 288] on div "Next Step" at bounding box center [452, 287] width 51 height 10
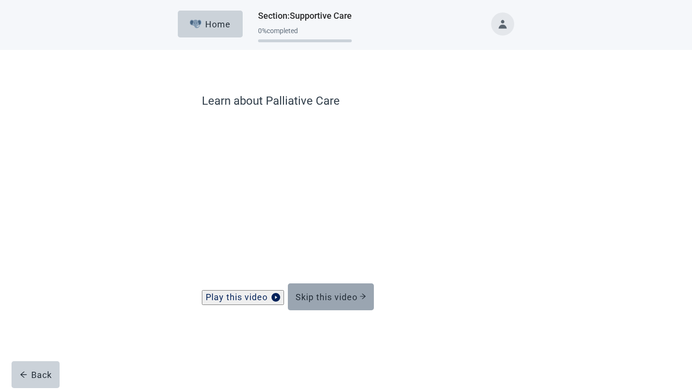
click at [335, 302] on div "Skip this video" at bounding box center [331, 297] width 71 height 10
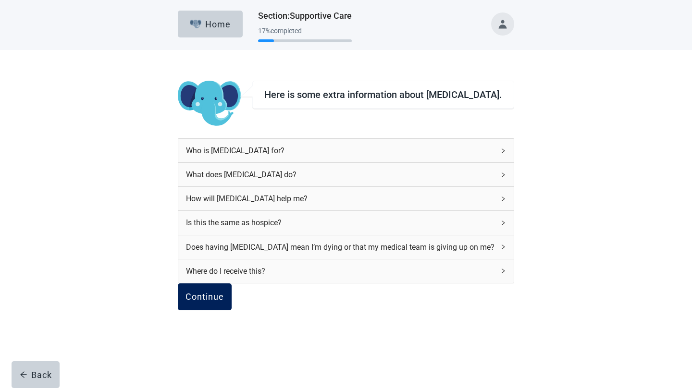
click at [223, 311] on button "Continue" at bounding box center [205, 297] width 54 height 27
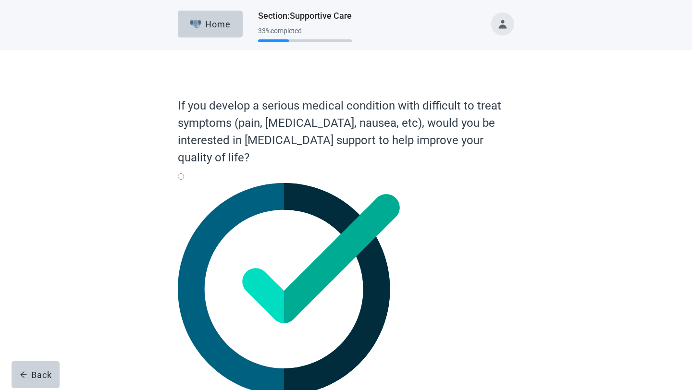
click at [189, 183] on div "Yes, radio button, not checked" at bounding box center [346, 183] width 337 height 0
click at [184, 180] on input "Yes" at bounding box center [181, 177] width 6 height 6
radio input "true"
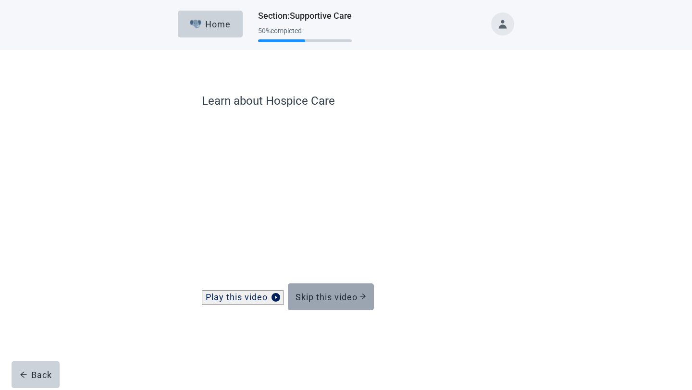
click at [353, 302] on div "Skip this video" at bounding box center [331, 297] width 71 height 10
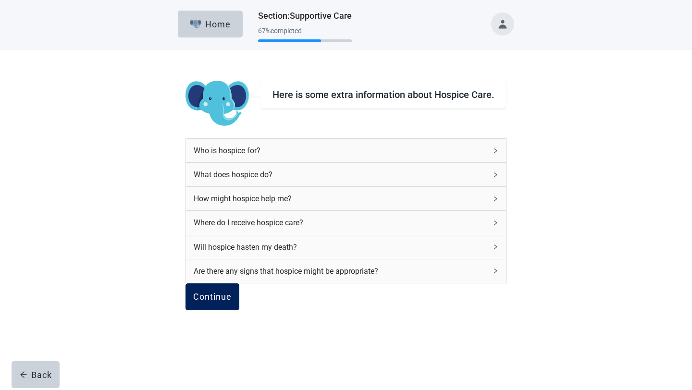
click at [232, 302] on div "Continue" at bounding box center [212, 297] width 38 height 10
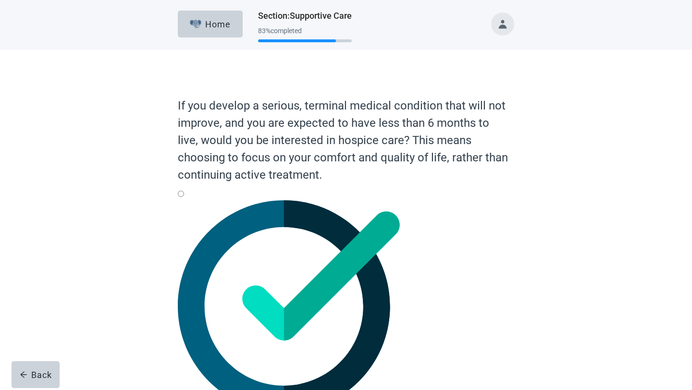
click at [193, 201] on div "Yes, radio button, not checked" at bounding box center [346, 201] width 337 height 0
click at [184, 197] on input "Yes" at bounding box center [181, 194] width 6 height 6
radio input "true"
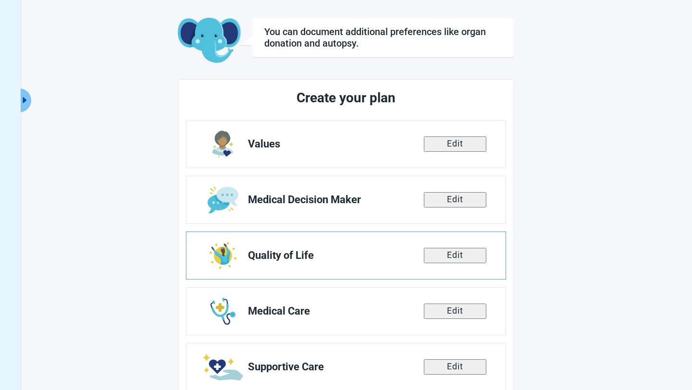
scroll to position [121, 0]
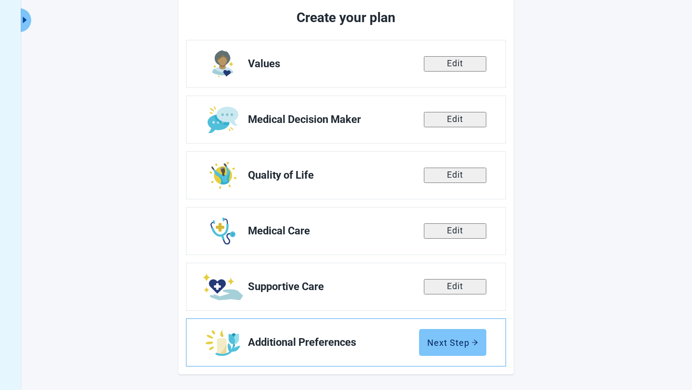
click at [444, 339] on div "Next Step" at bounding box center [452, 343] width 51 height 10
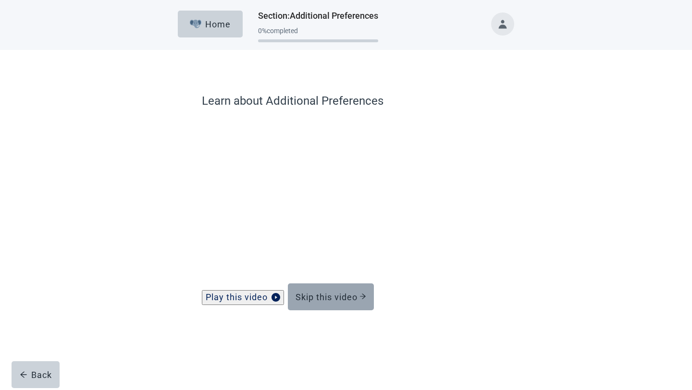
click at [325, 301] on div "Skip this video" at bounding box center [331, 297] width 71 height 10
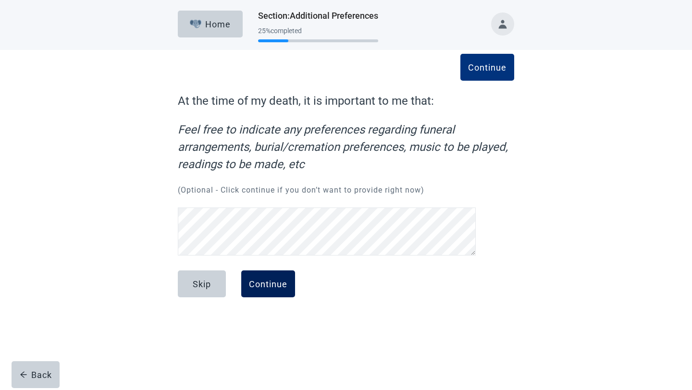
click at [277, 271] on button "Continue" at bounding box center [268, 284] width 54 height 27
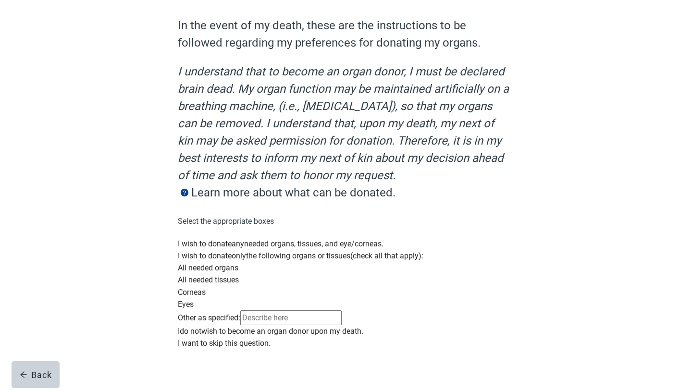
scroll to position [85, 0]
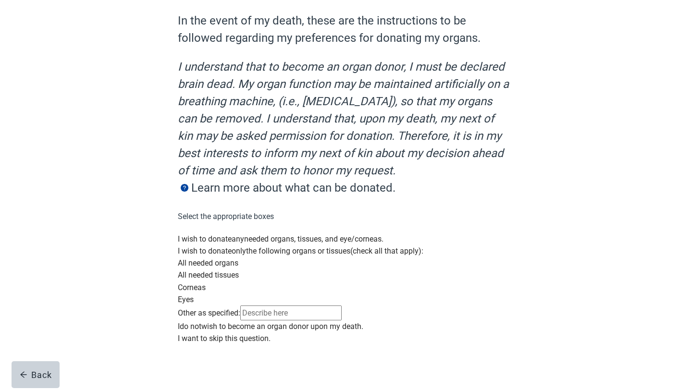
click at [188, 245] on div "Main content" at bounding box center [346, 245] width 337 height 0
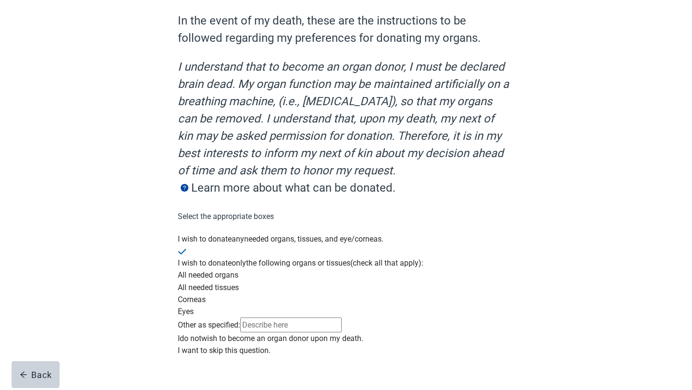
click at [212, 269] on div "Main content" at bounding box center [346, 269] width 337 height 0
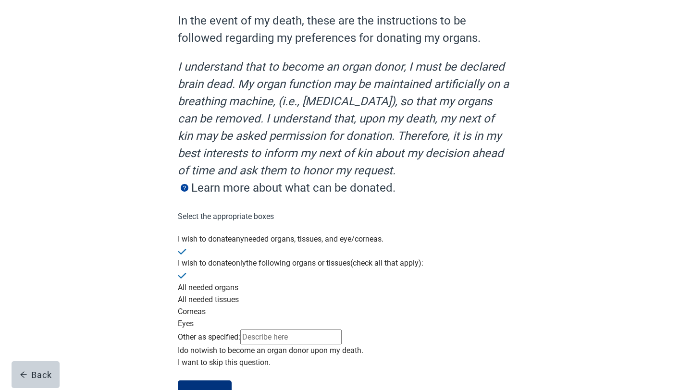
click at [216, 294] on div "Main content" at bounding box center [346, 294] width 337 height 0
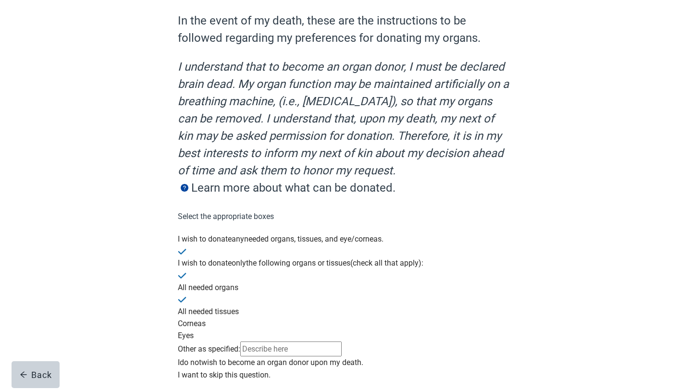
click at [212, 318] on div "Main content" at bounding box center [346, 318] width 337 height 0
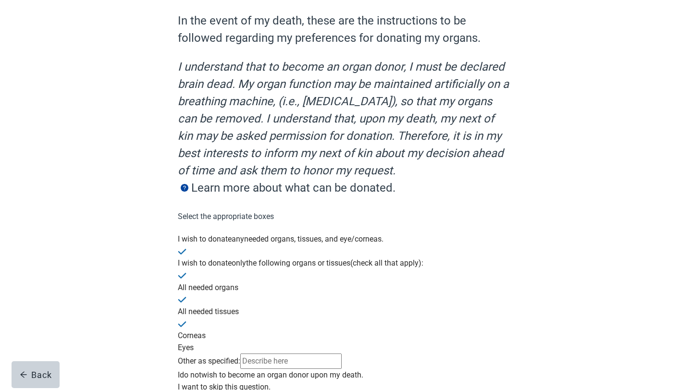
click at [212, 342] on div "Main content" at bounding box center [346, 342] width 337 height 0
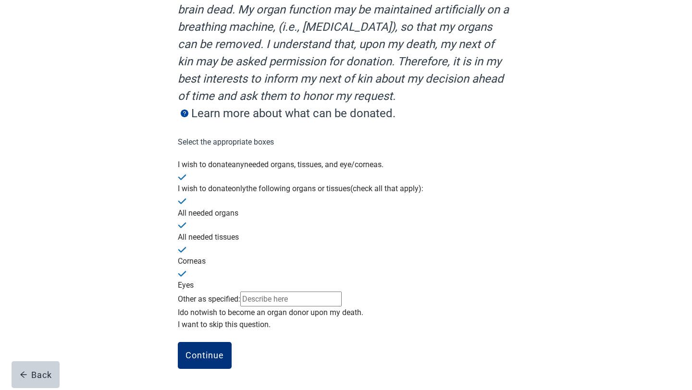
scroll to position [203, 0]
click at [201, 353] on div "Continue" at bounding box center [205, 356] width 38 height 10
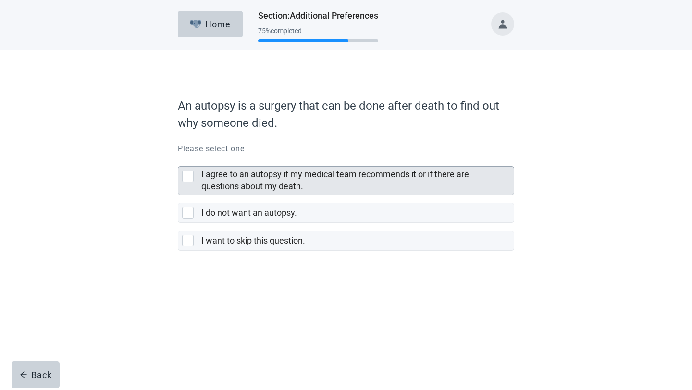
click at [189, 176] on div "I agree to an autopsy if my medical team recommends it or if there are question…" at bounding box center [188, 177] width 12 height 12
click at [178, 159] on input "I agree to an autopsy if my medical team recommends it or if there are question…" at bounding box center [178, 159] width 0 height 0
checkbox input "true"
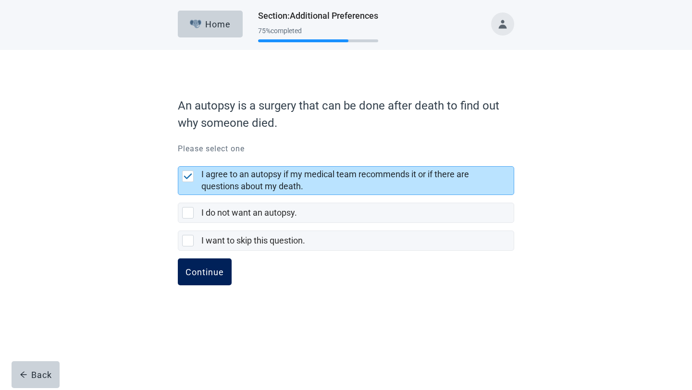
click at [200, 271] on div "Continue" at bounding box center [205, 272] width 38 height 10
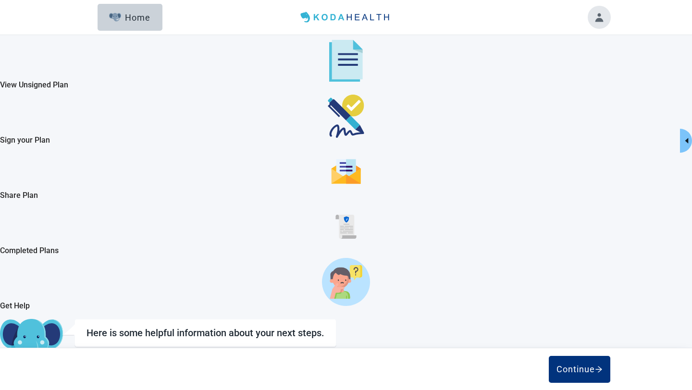
click at [58, 374] on div "Continue" at bounding box center [33, 379] width 50 height 10
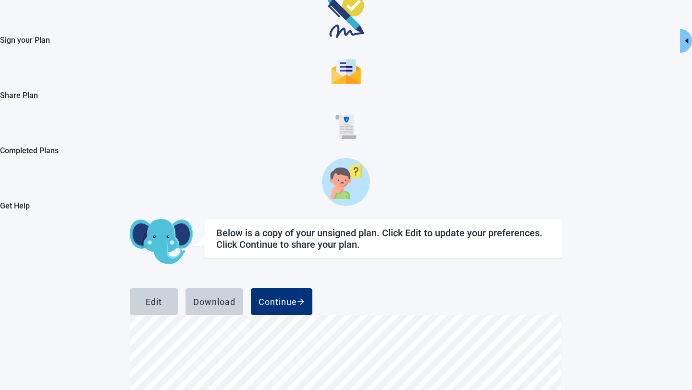
scroll to position [1926, 0]
click at [162, 297] on div "Edit" at bounding box center [154, 302] width 16 height 10
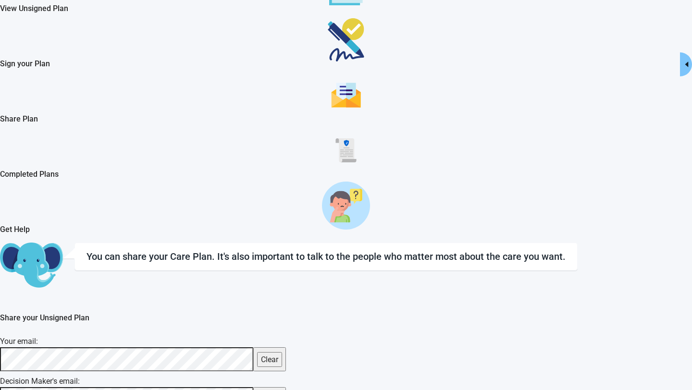
scroll to position [156, 0]
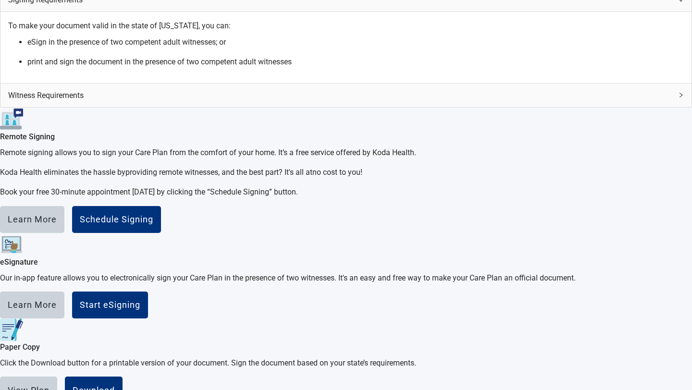
scroll to position [500, 0]
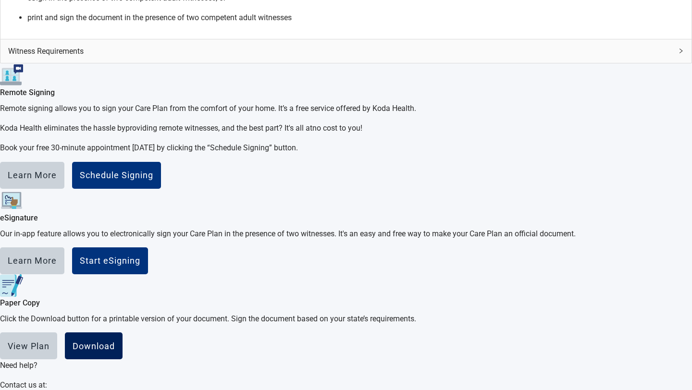
click at [115, 341] on div "Download" at bounding box center [94, 346] width 42 height 10
click at [600, 80] on main "It's important to sign your Advance Medical Care Plan. Read the information bel…" at bounding box center [346, 119] width 692 height 601
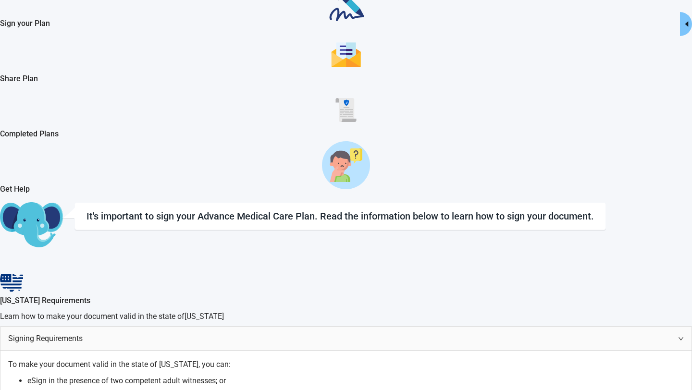
scroll to position [117, 0]
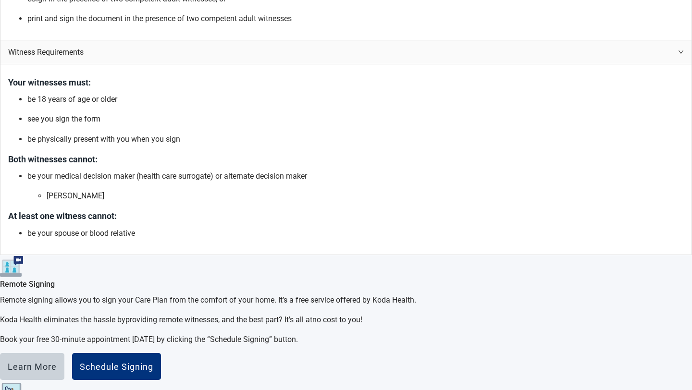
scroll to position [497, 0]
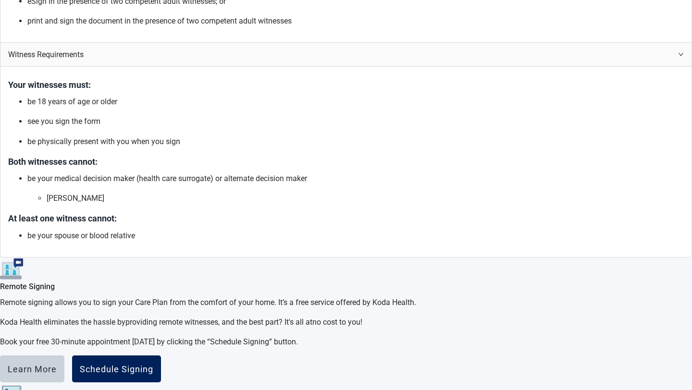
click at [153, 364] on div "Schedule Signing" at bounding box center [117, 369] width 74 height 10
